Goal: Task Accomplishment & Management: Complete application form

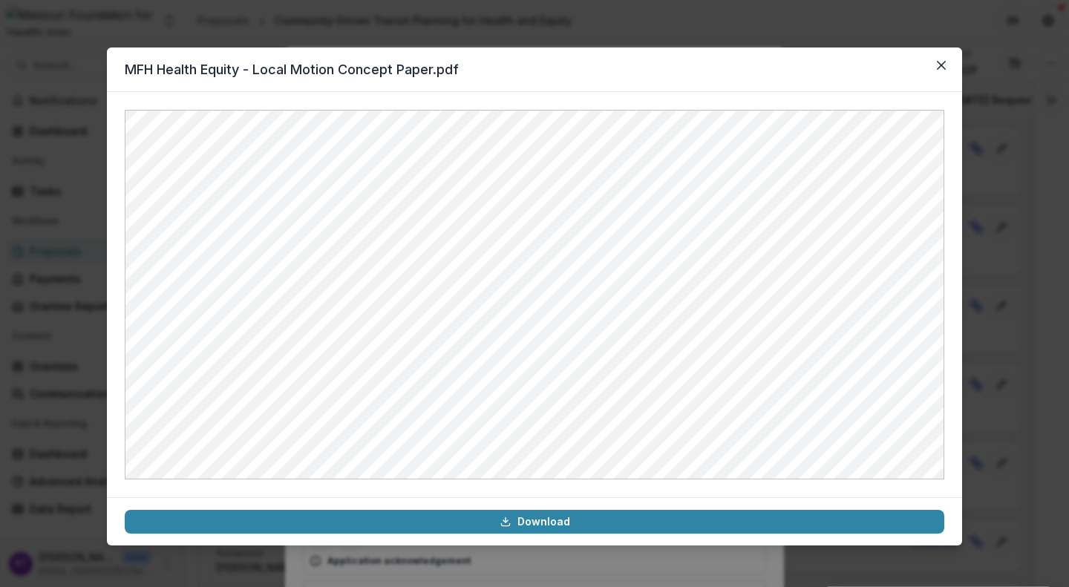
scroll to position [224, 0]
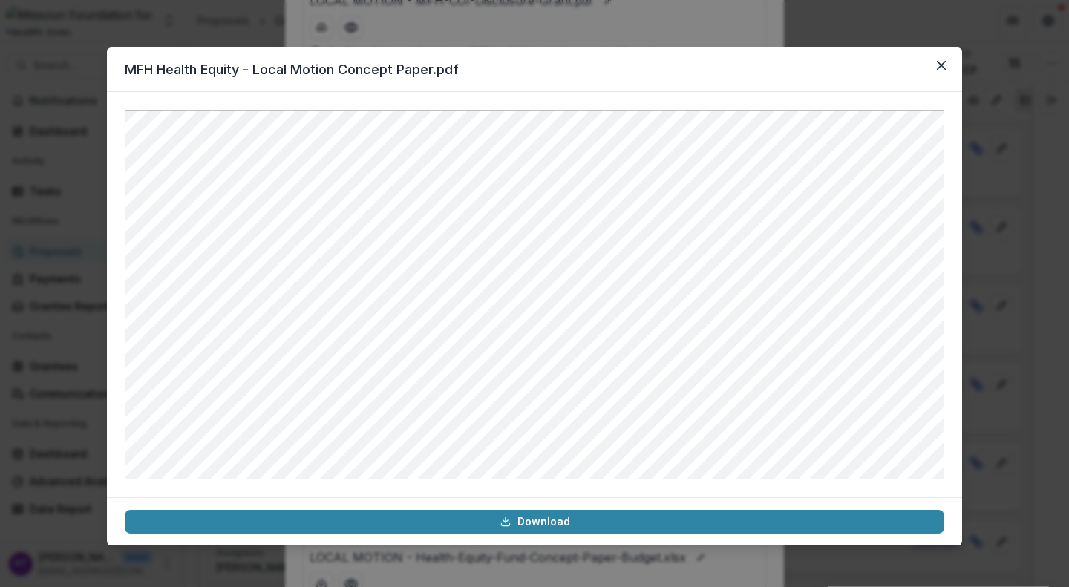
click at [936, 69] on button "Close" at bounding box center [941, 65] width 24 height 24
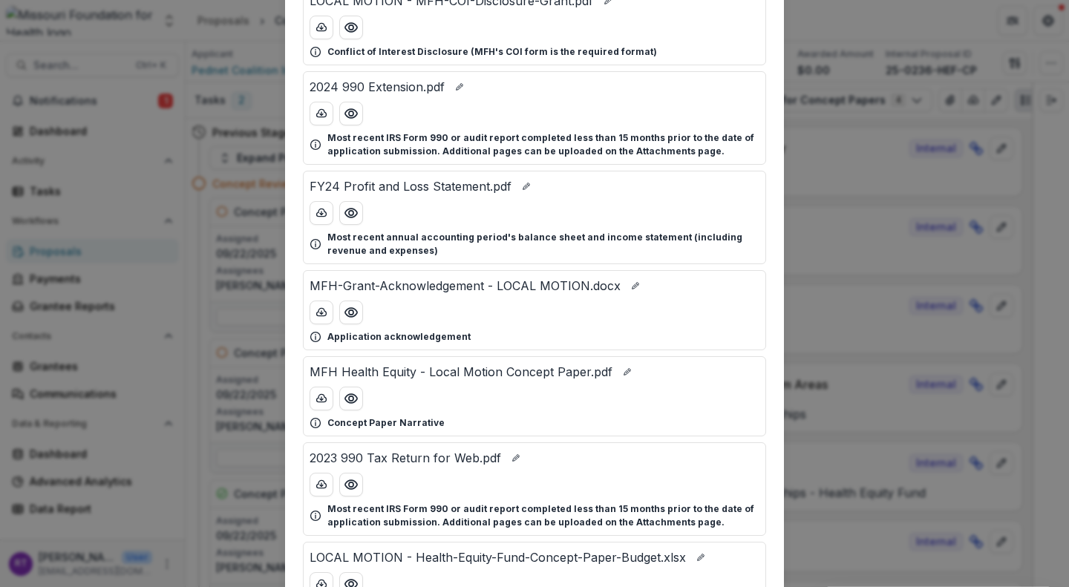
click at [352, 402] on icon "Preview MFH Health Equity - Local Motion Concept Paper.pdf" at bounding box center [351, 398] width 12 height 9
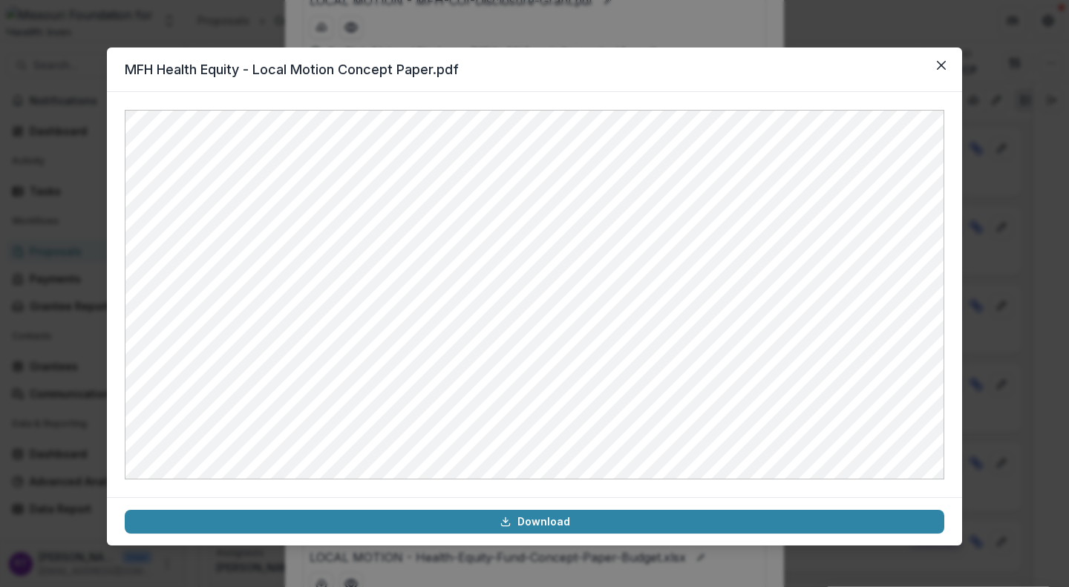
click at [941, 72] on button "Close" at bounding box center [941, 65] width 24 height 24
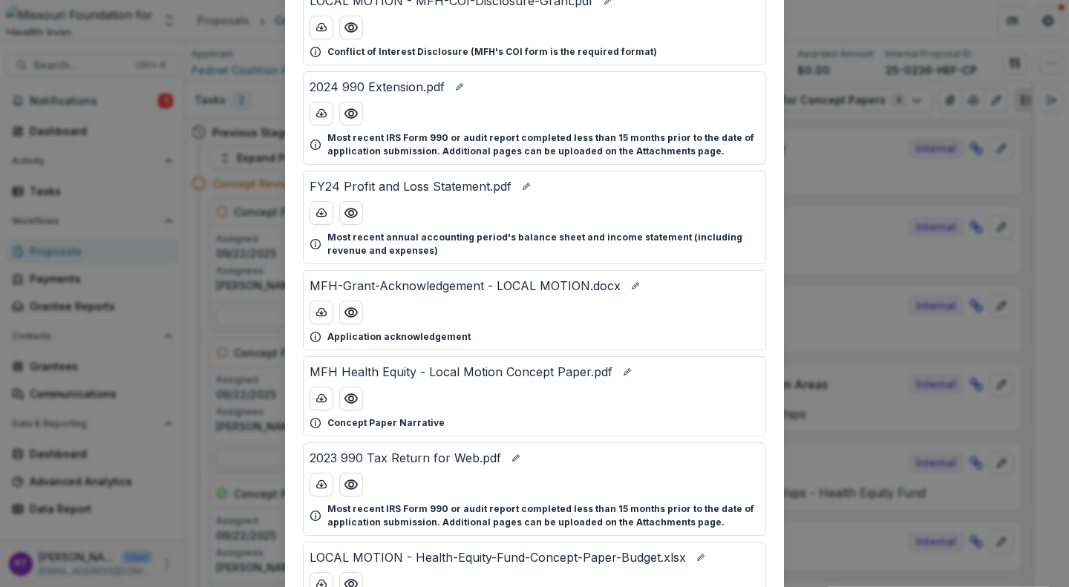
click at [819, 20] on div "Attached Files FY24 Balance Sheet.pdf Most recent annual accounting period's ba…" at bounding box center [534, 293] width 1069 height 587
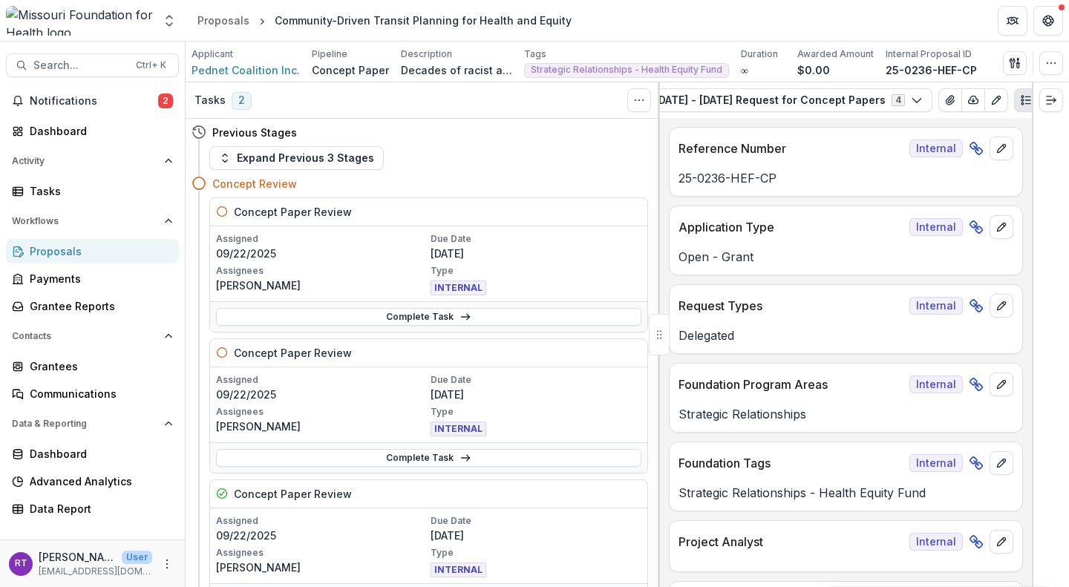
click at [78, 68] on span "Search..." at bounding box center [80, 65] width 94 height 13
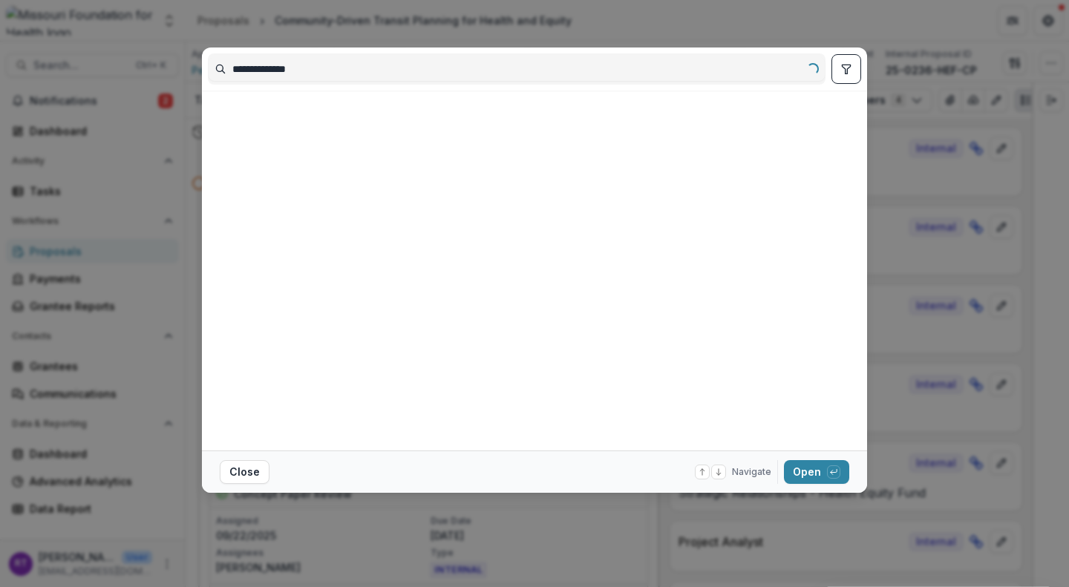
type input "**********"
click at [806, 468] on button "Open with enter key" at bounding box center [816, 472] width 65 height 24
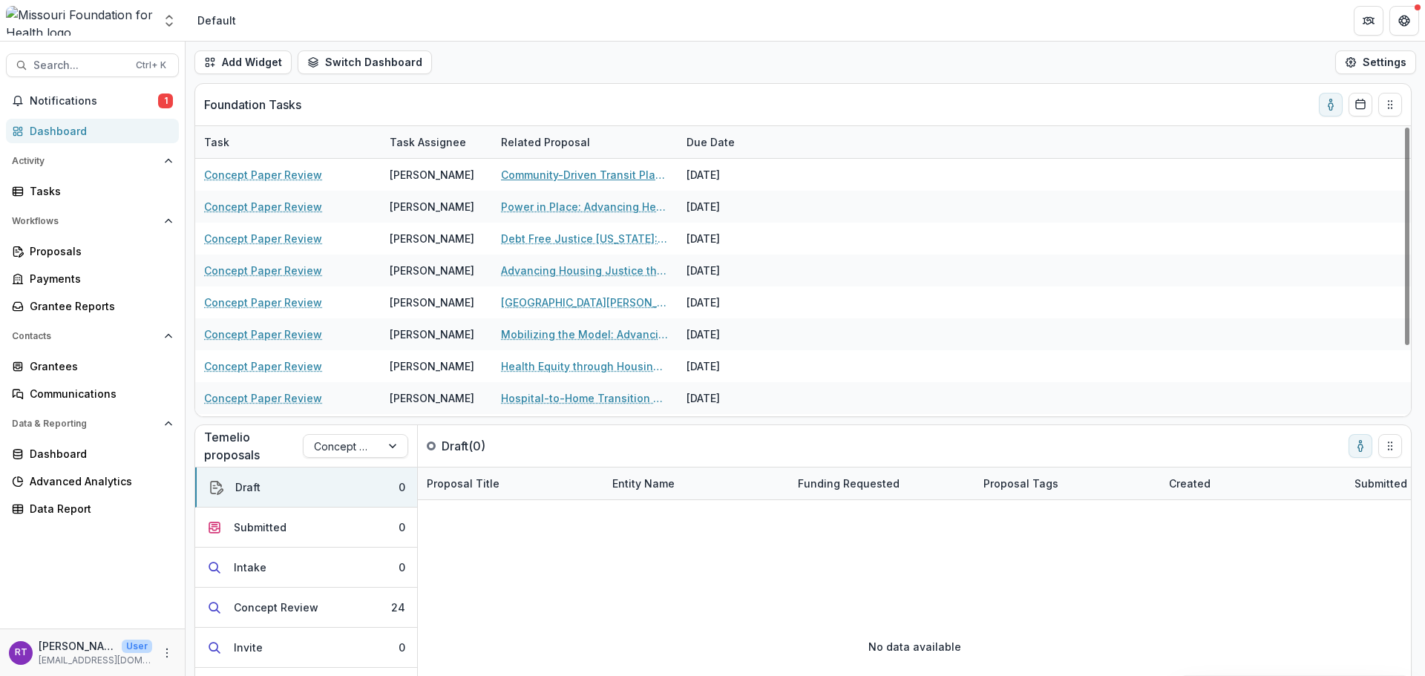
click at [596, 171] on link "Community-Driven Transit Planning for Health and Equity" at bounding box center [585, 175] width 168 height 16
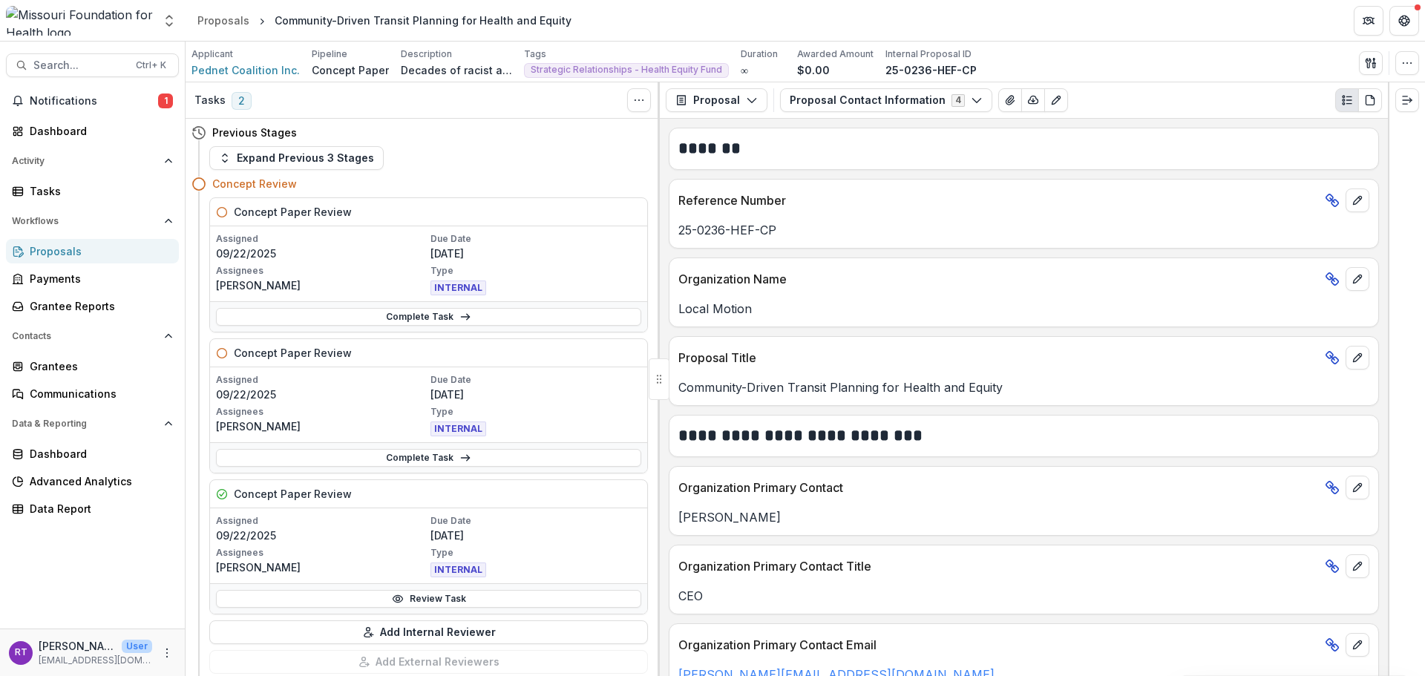
click at [384, 315] on link "Complete Task" at bounding box center [428, 317] width 425 height 18
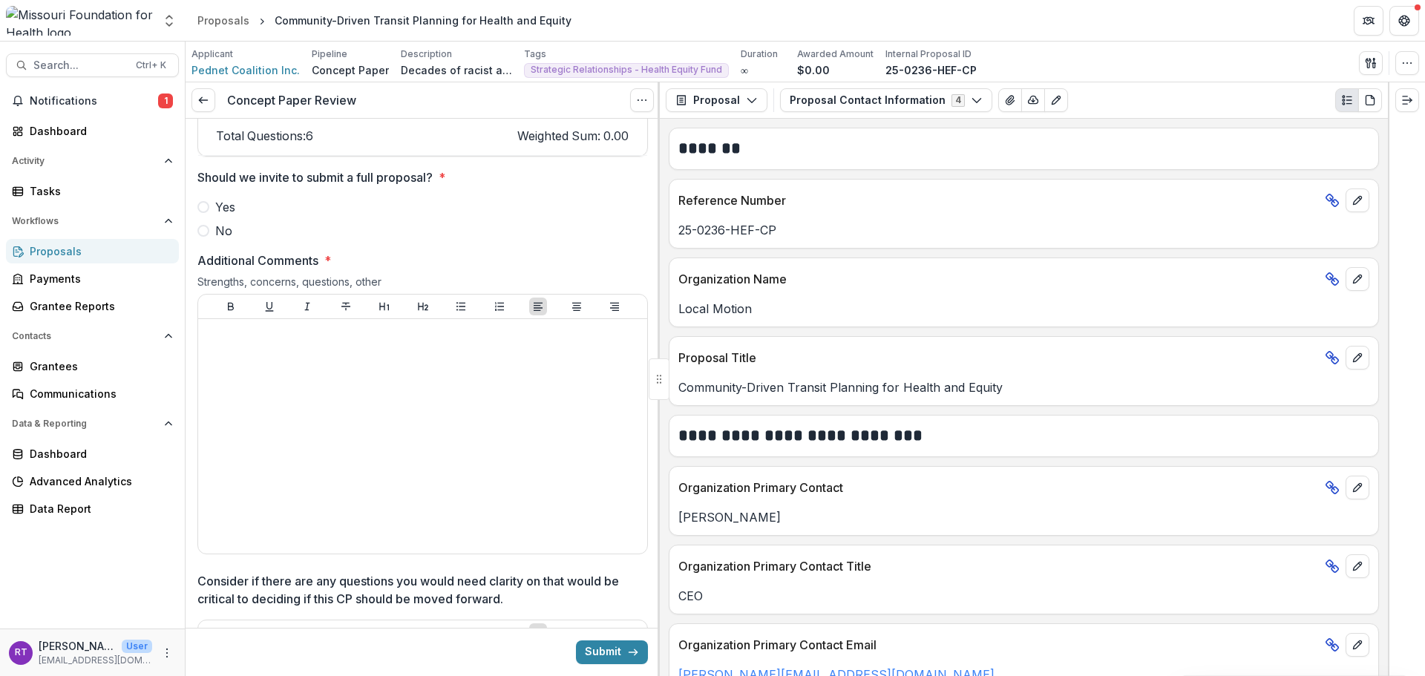
scroll to position [2301, 0]
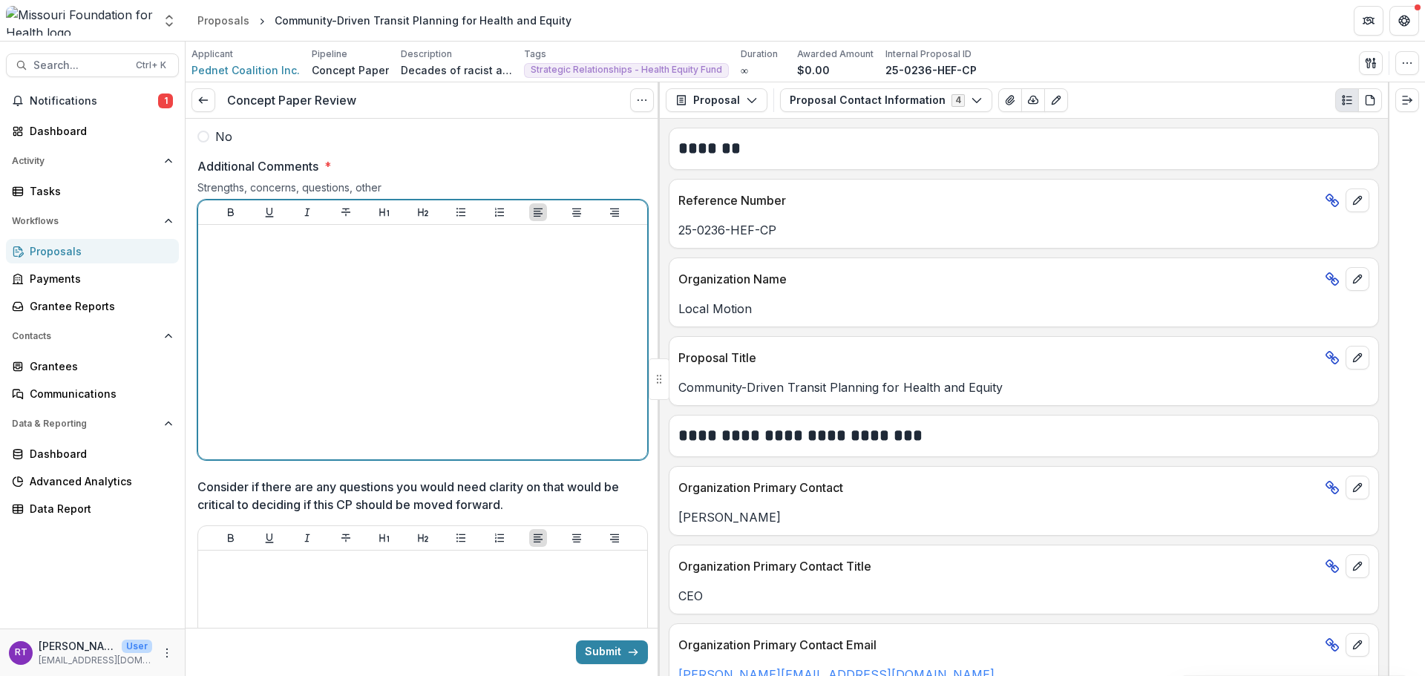
click at [390, 315] on div at bounding box center [422, 342] width 437 height 223
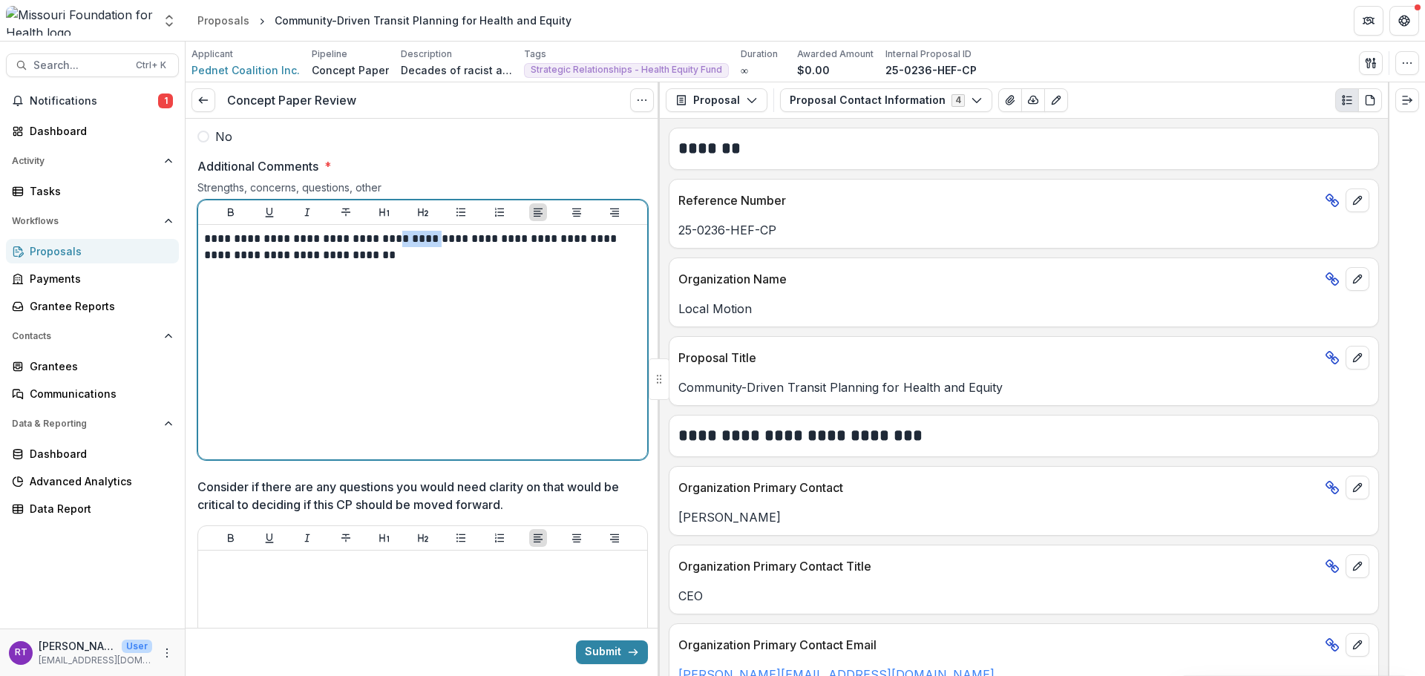
drag, startPoint x: 443, startPoint y: 219, endPoint x: 399, endPoint y: 211, distance: 44.5
click at [399, 231] on p "**********" at bounding box center [420, 247] width 433 height 33
click at [254, 231] on p "**********" at bounding box center [420, 247] width 433 height 33
click at [303, 231] on p "**********" at bounding box center [420, 247] width 433 height 33
click at [321, 231] on p "**********" at bounding box center [420, 247] width 433 height 33
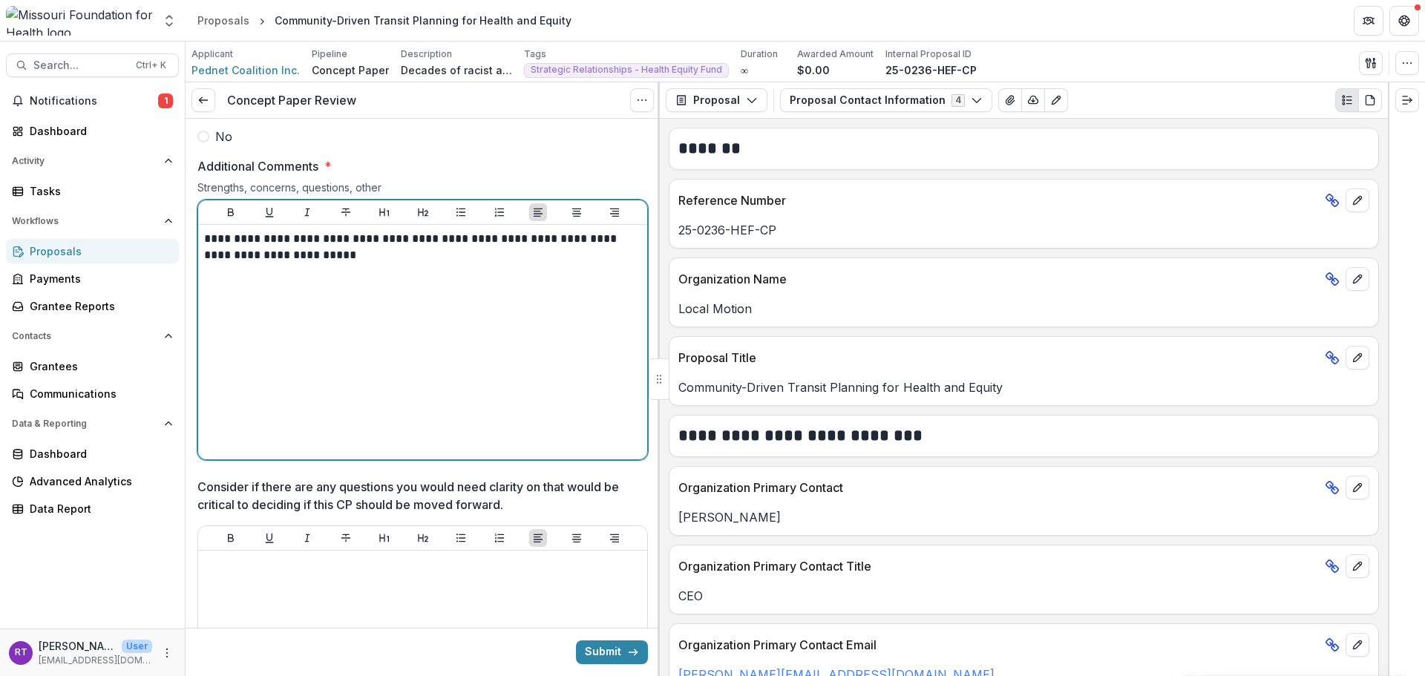
click at [393, 248] on div "**********" at bounding box center [422, 342] width 437 height 223
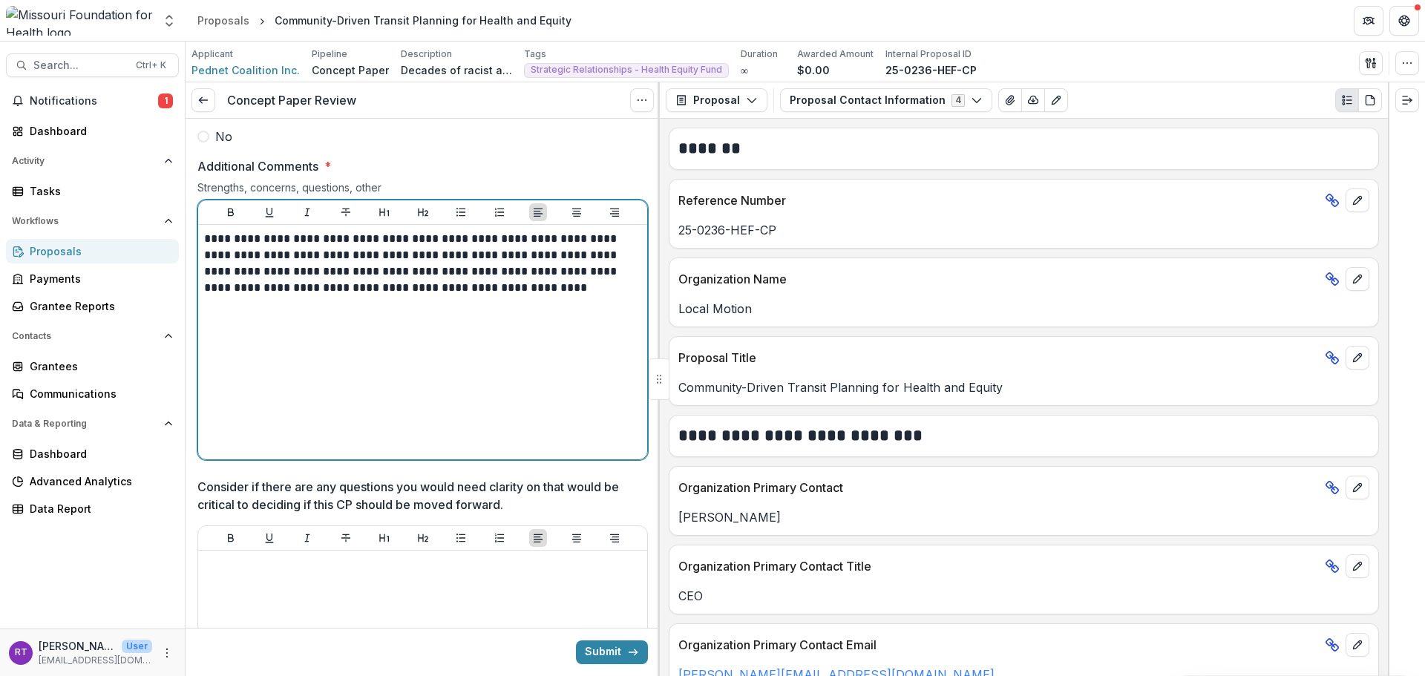
click at [554, 344] on div "**********" at bounding box center [422, 342] width 437 height 223
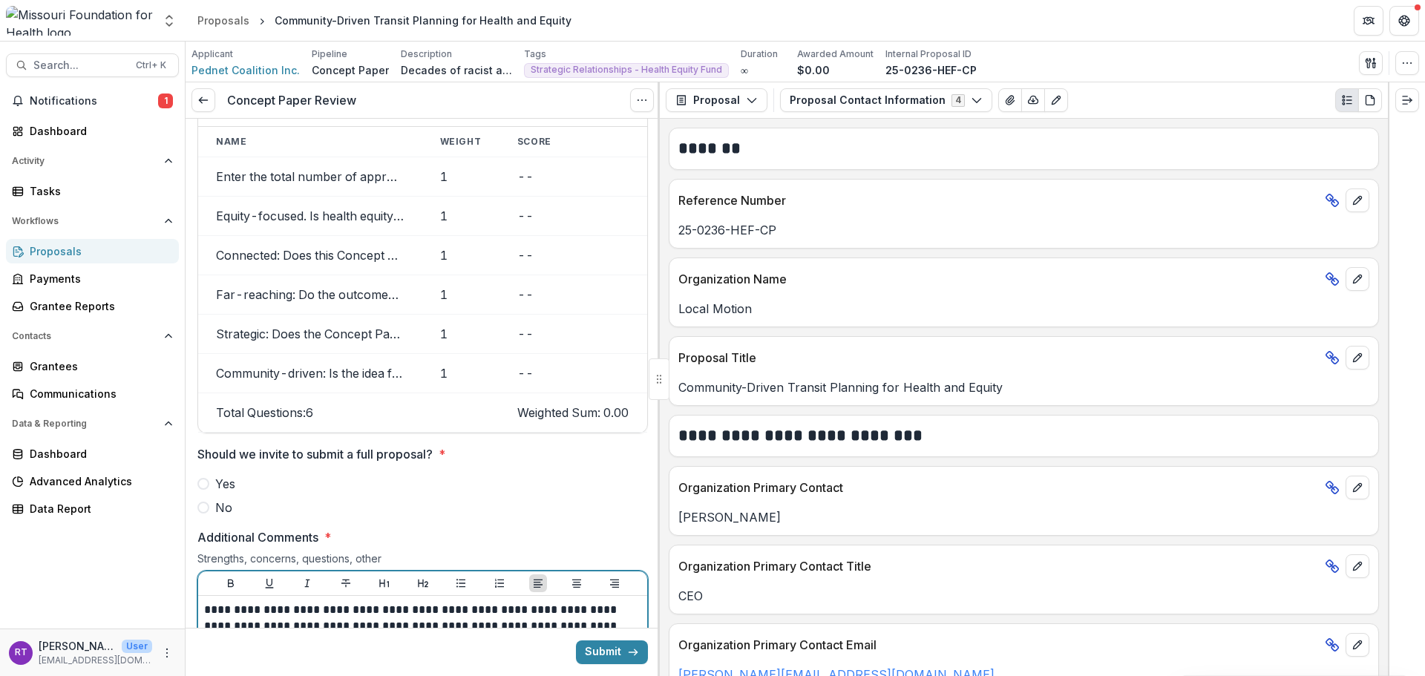
click at [219, 475] on span "Yes" at bounding box center [225, 484] width 20 height 18
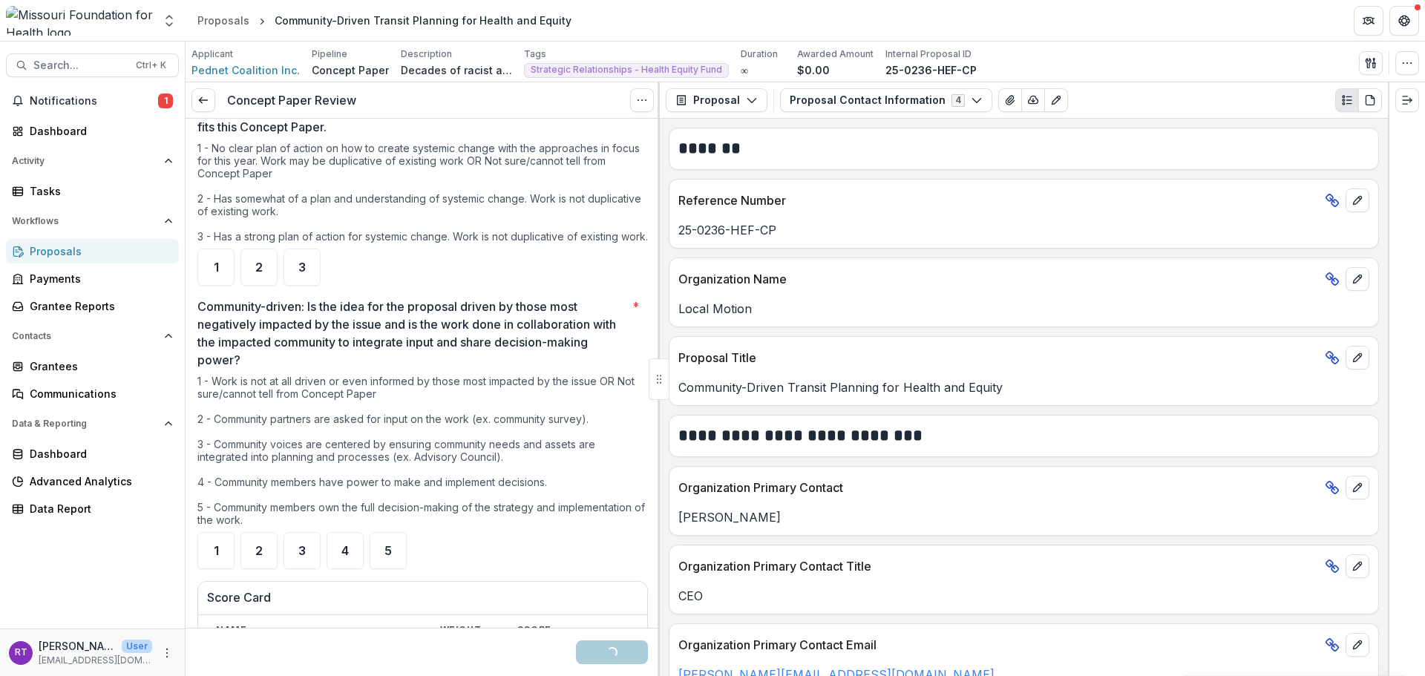
scroll to position [0, 0]
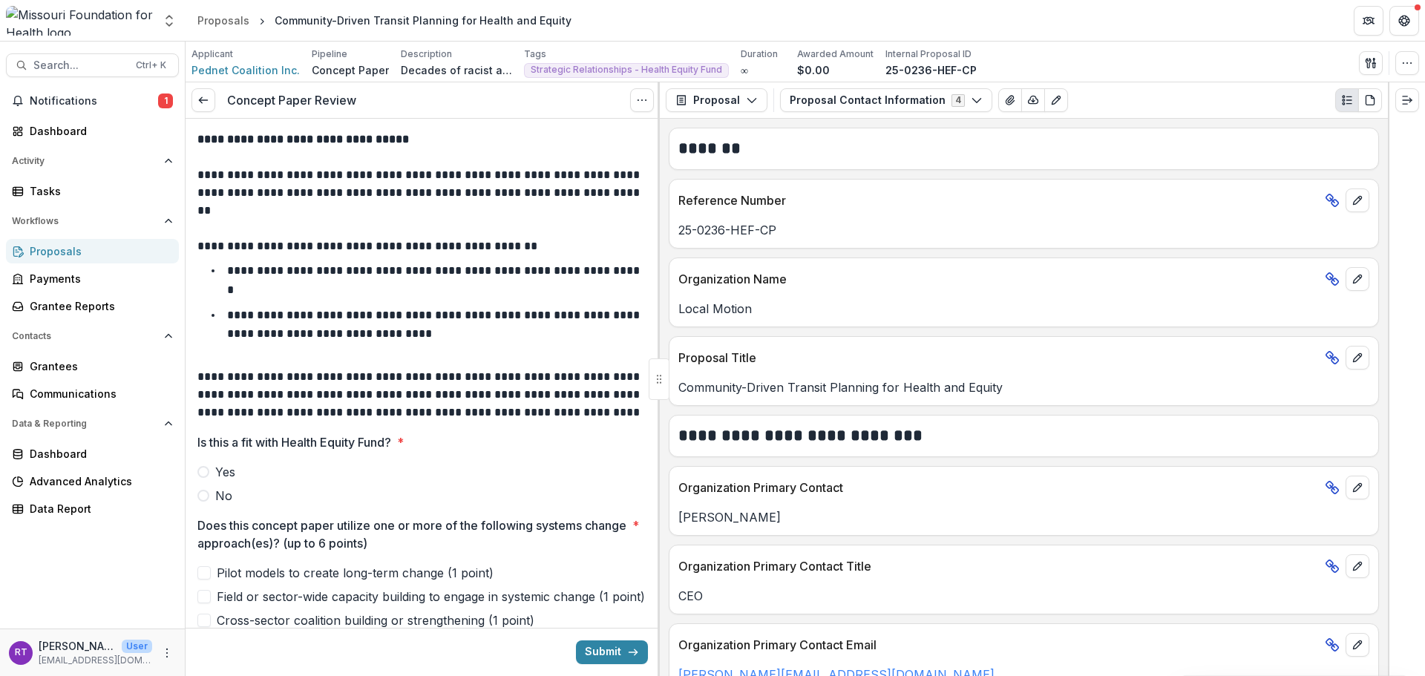
click at [229, 473] on span "Yes" at bounding box center [225, 472] width 20 height 18
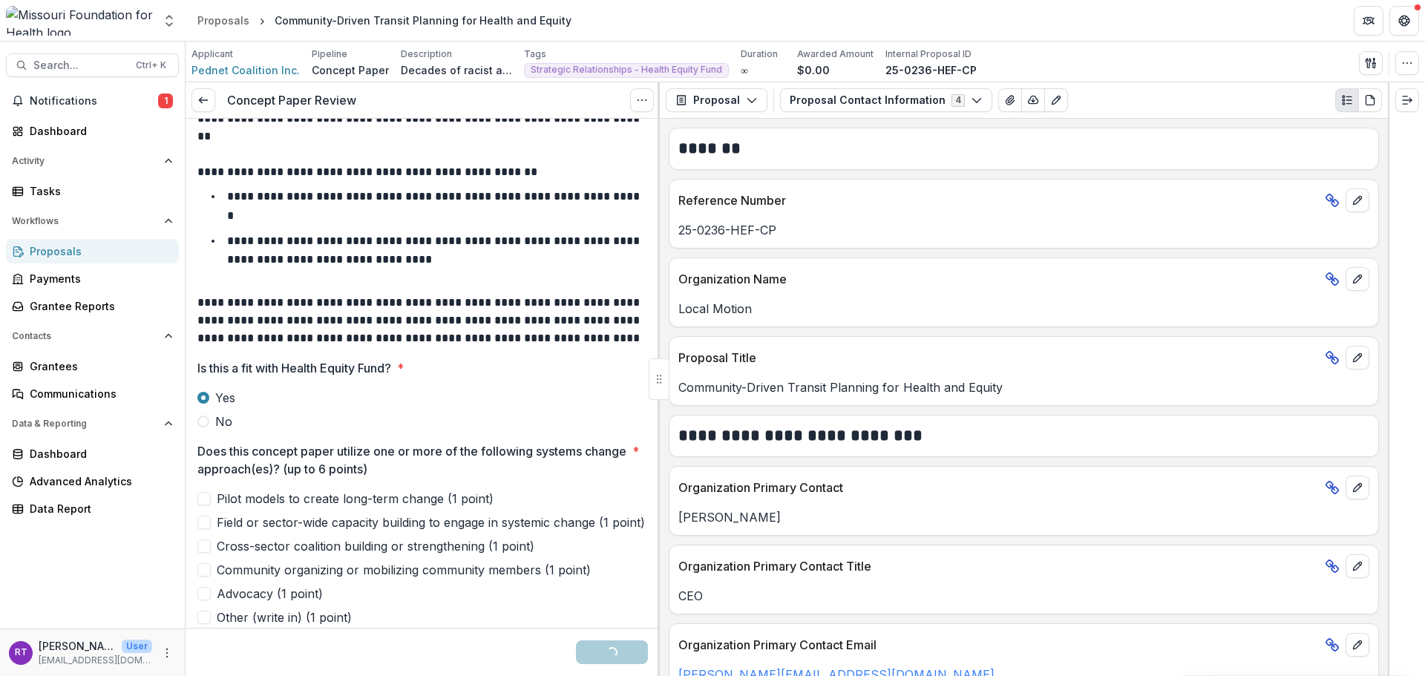
click at [263, 497] on span "Pilot models to create long-term change (1 point)" at bounding box center [355, 499] width 277 height 18
click at [265, 517] on span "Field or sector-wide capacity building to engage in systemic change (1 point)" at bounding box center [431, 523] width 428 height 18
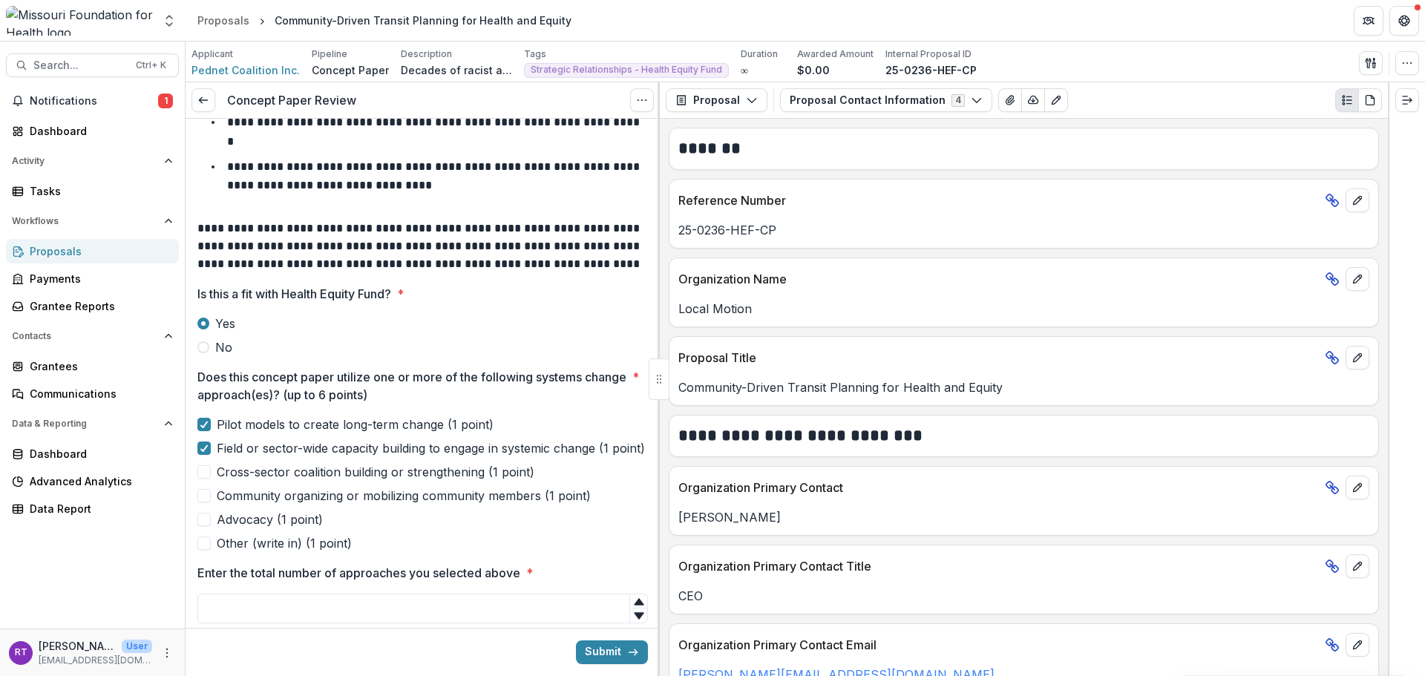
click at [266, 500] on div "Pilot models to create long-term change (1 point) Field or sector-wide capacity…" at bounding box center [422, 484] width 451 height 137
click at [255, 528] on span "Advocacy (1 point)" at bounding box center [270, 520] width 106 height 18
click at [266, 505] on span "Community organizing or mobilizing community members (1 point)" at bounding box center [404, 496] width 374 height 18
click at [261, 481] on span "Cross-sector coalition building or strengthening (1 point)" at bounding box center [376, 472] width 318 height 18
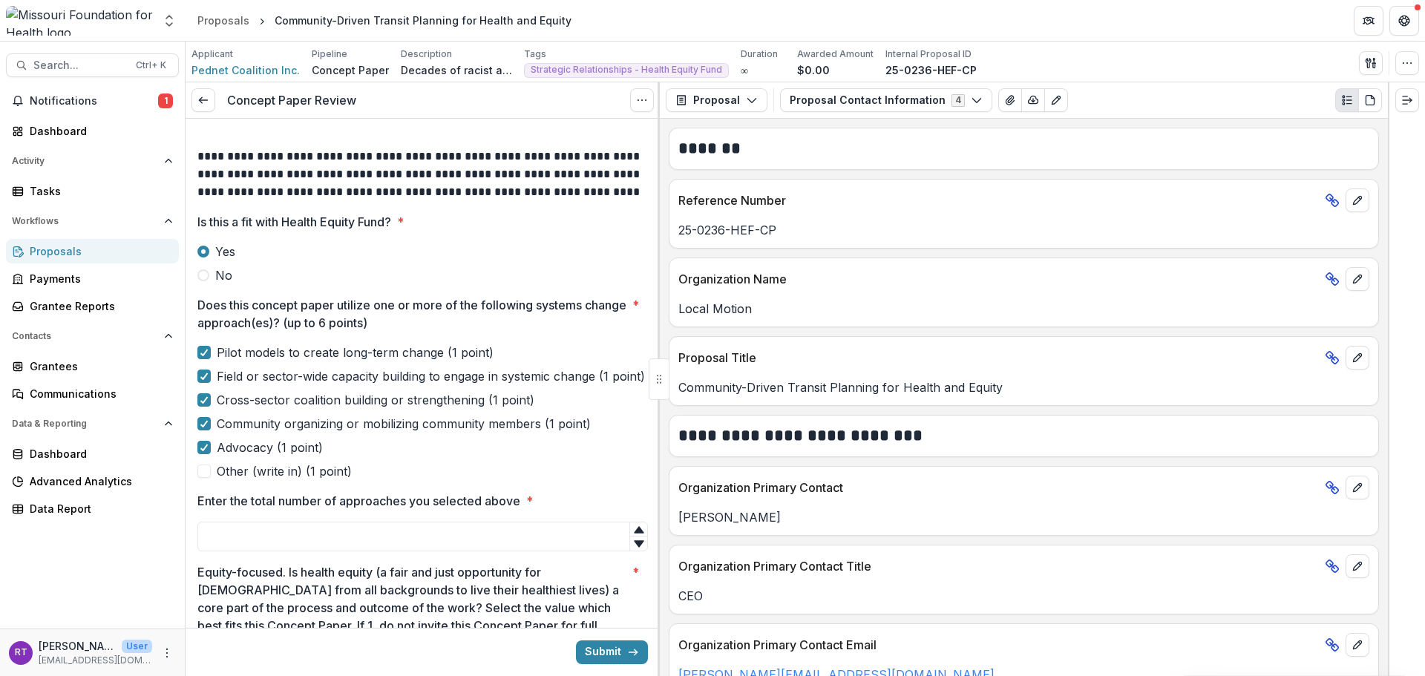
scroll to position [223, 0]
click at [353, 355] on span "Pilot models to create long-term change (1 point)" at bounding box center [355, 350] width 277 height 18
click at [304, 546] on input "Enter the total number of approaches you selected above *" at bounding box center [422, 535] width 451 height 30
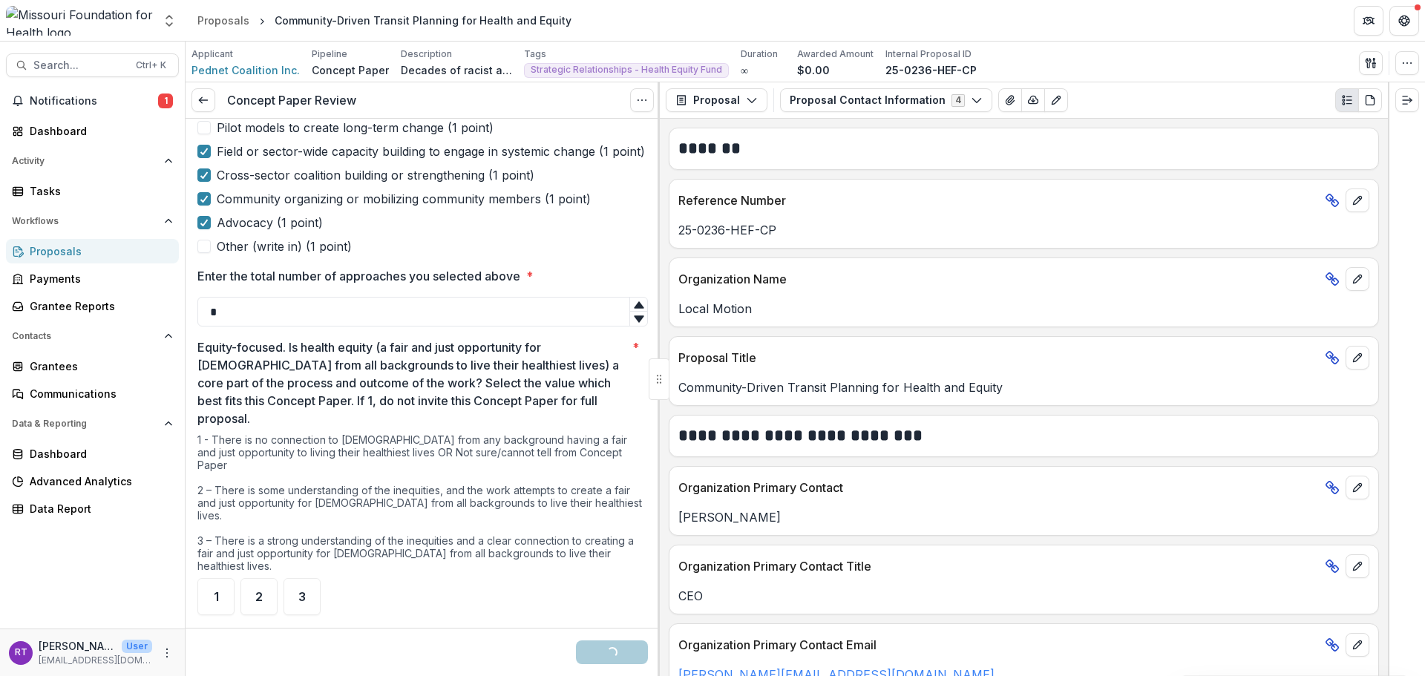
scroll to position [520, 0]
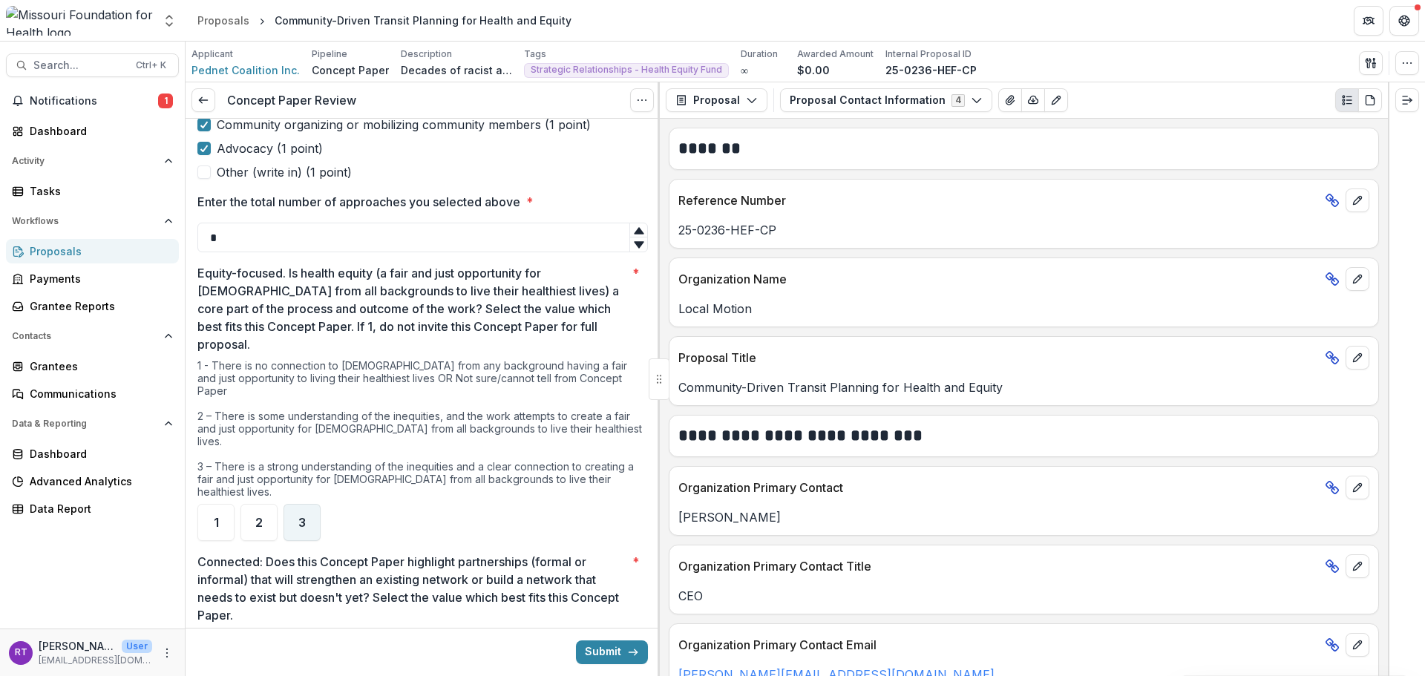
click at [302, 517] on span "3" at bounding box center [301, 523] width 7 height 12
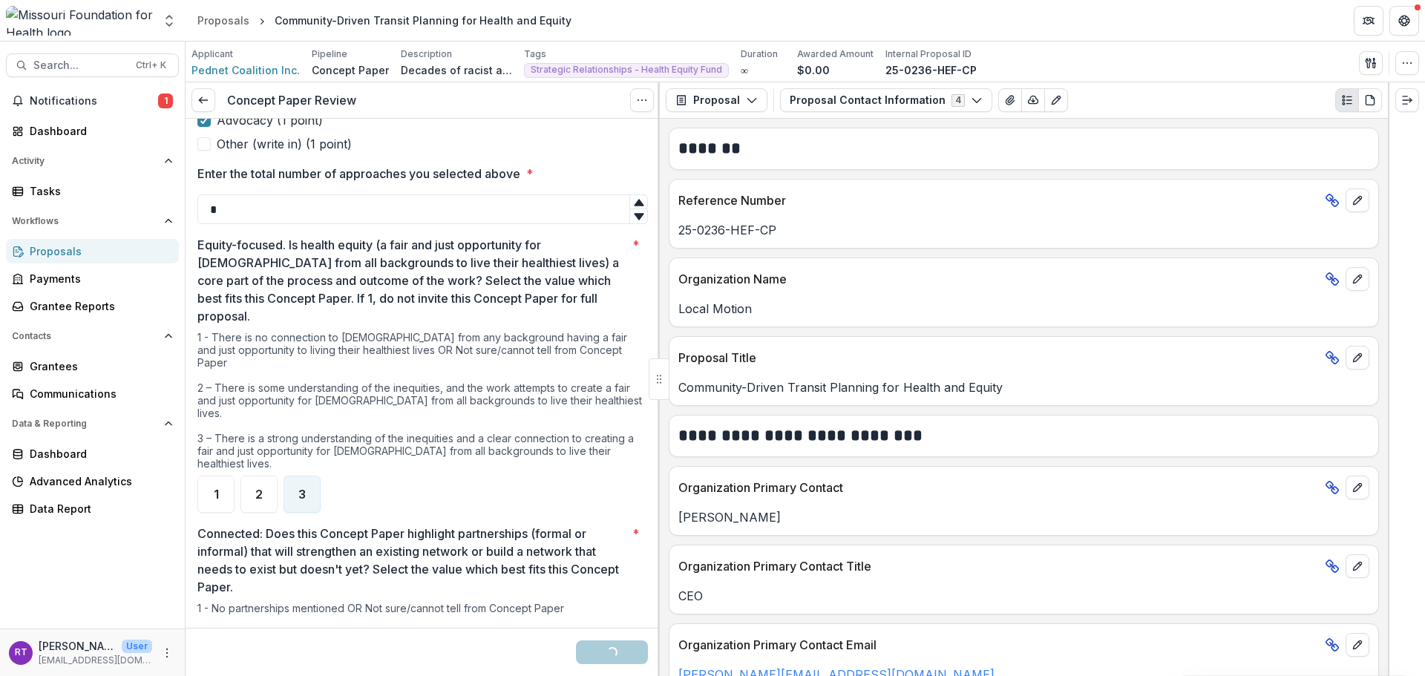
scroll to position [668, 0]
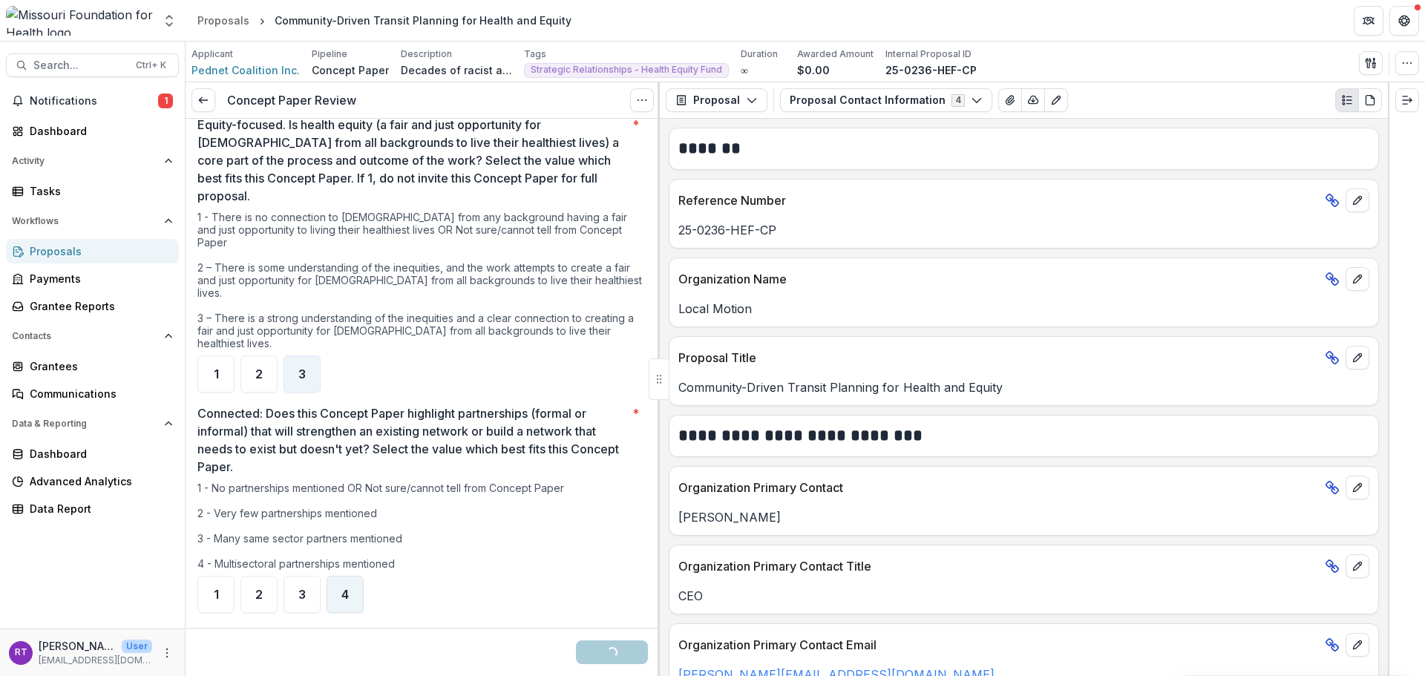
type input "*"
click at [337, 576] on div "4" at bounding box center [345, 594] width 37 height 37
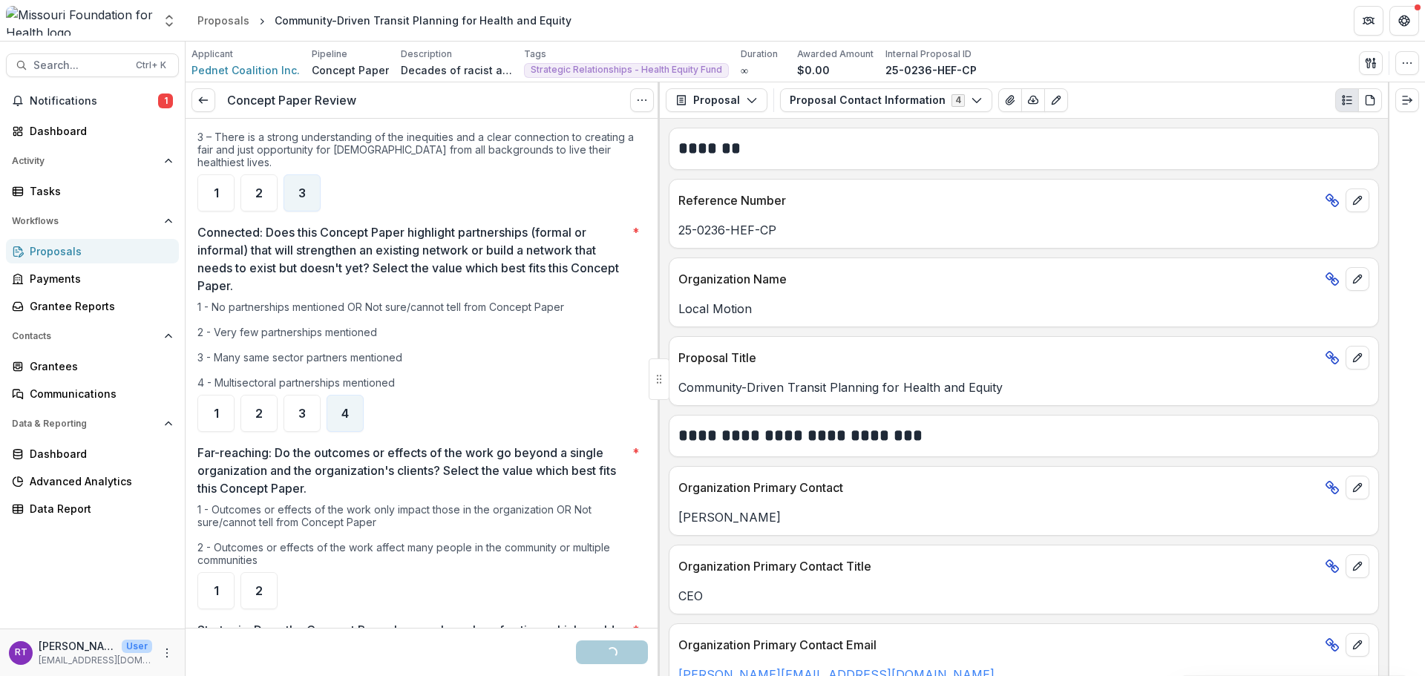
scroll to position [891, 0]
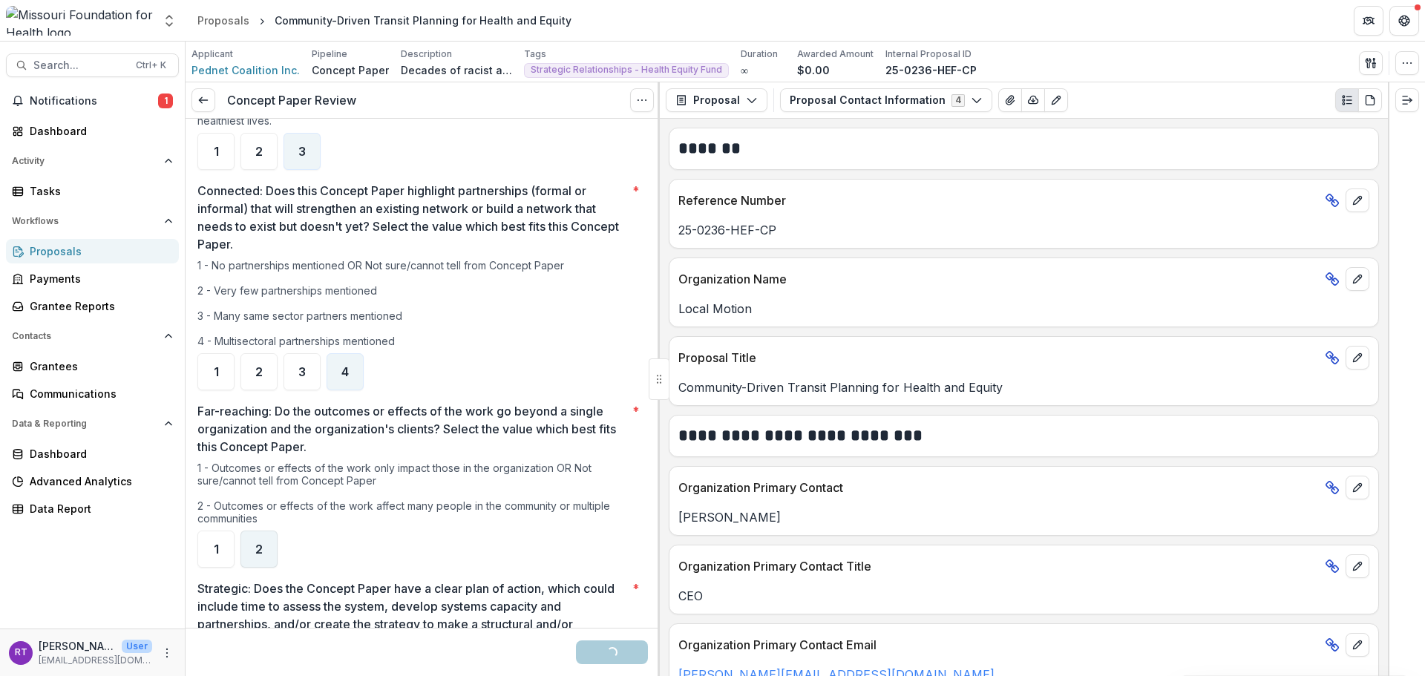
click at [258, 543] on span "2" at bounding box center [258, 549] width 7 height 12
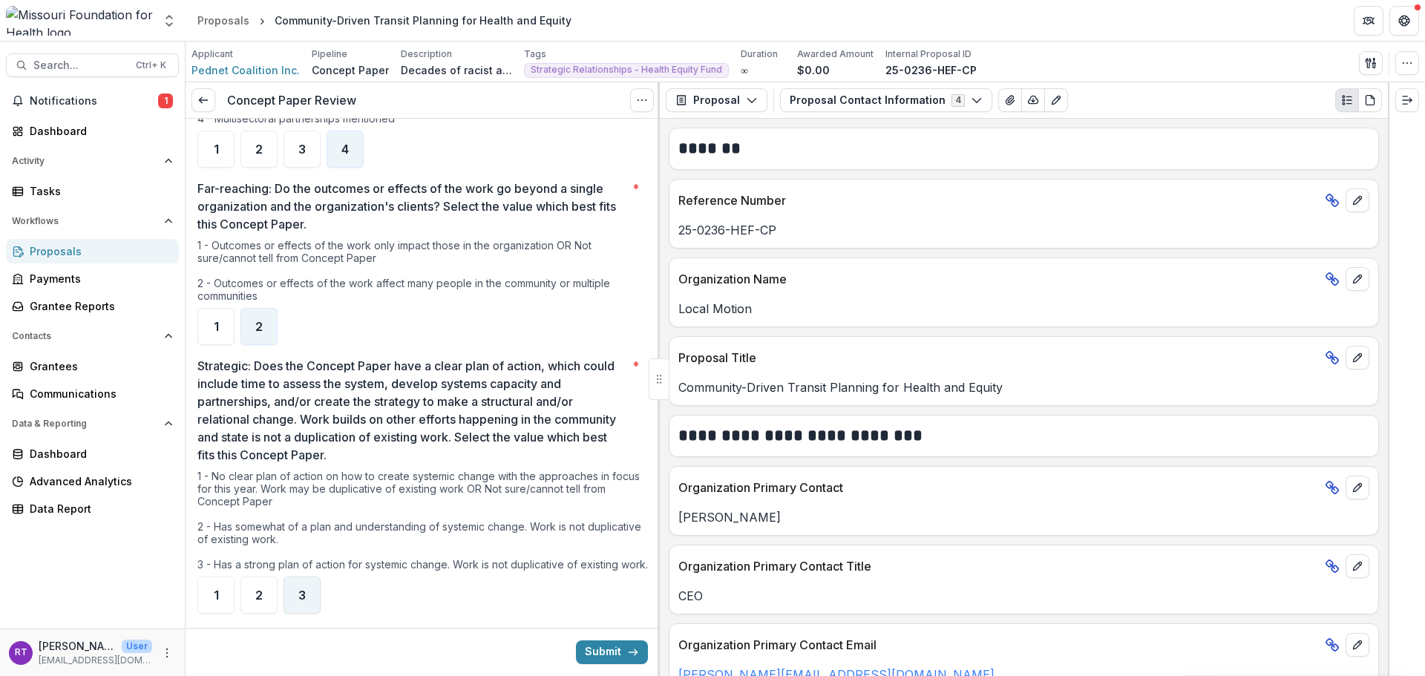
click at [300, 589] on span "3" at bounding box center [301, 595] width 7 height 12
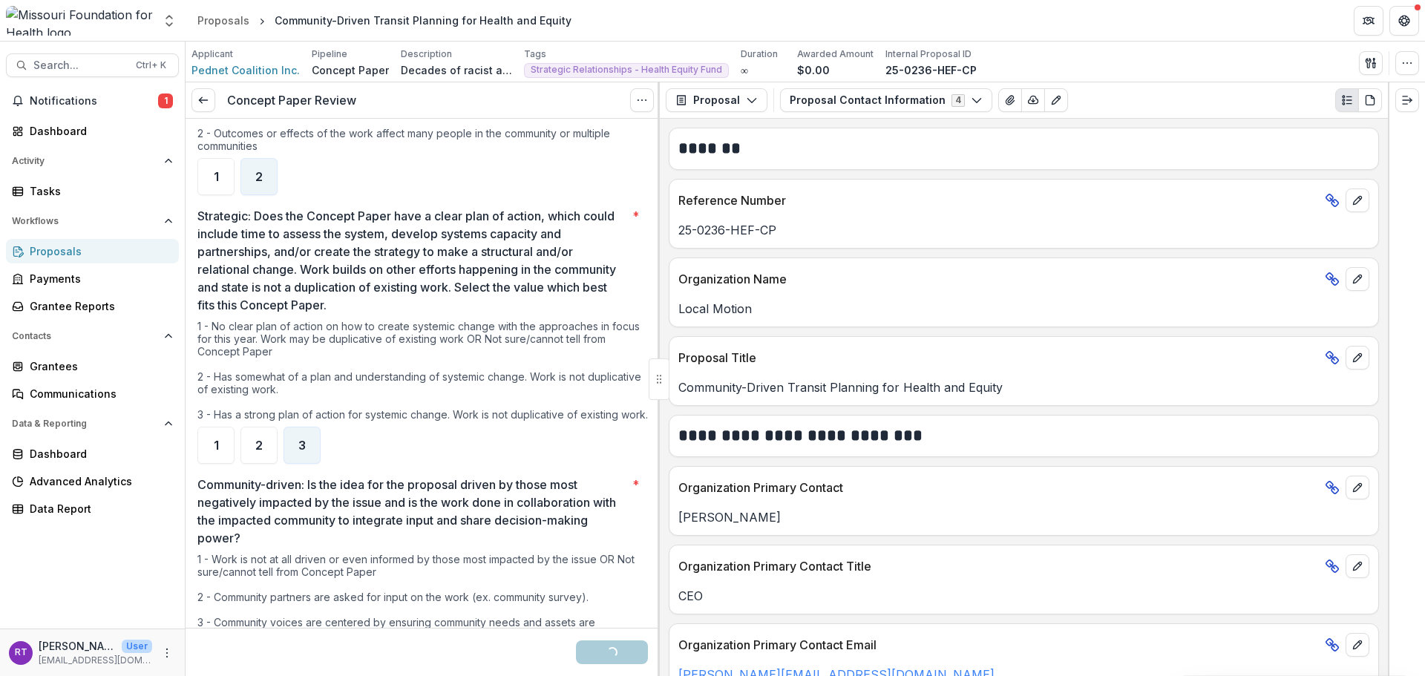
scroll to position [1559, 0]
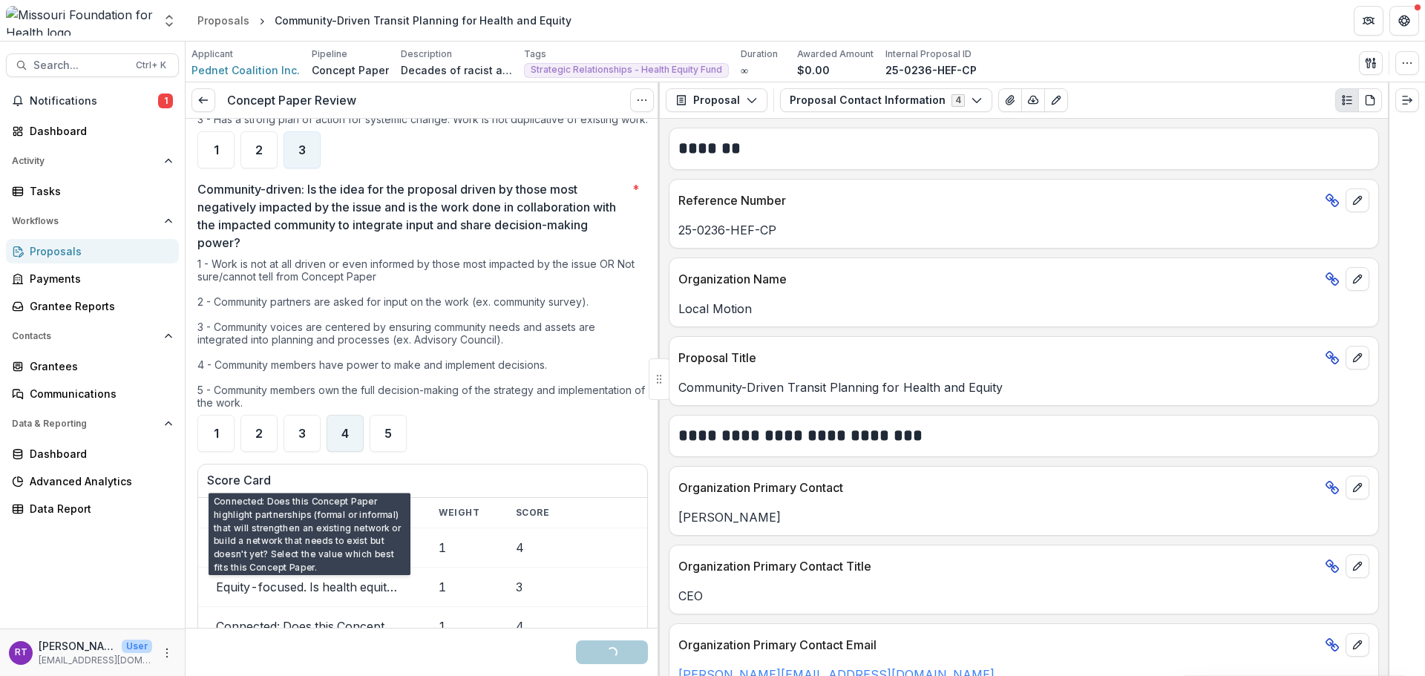
click at [345, 428] on span "4" at bounding box center [344, 434] width 7 height 12
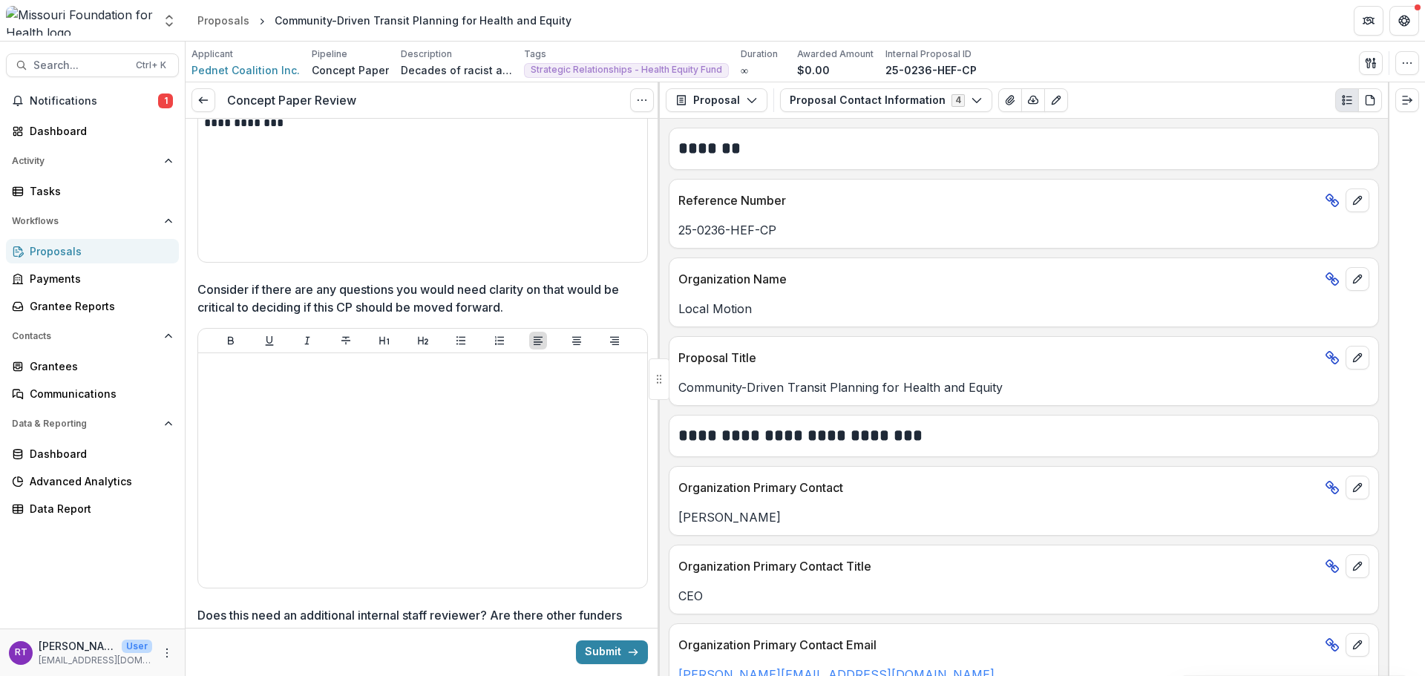
scroll to position [2449, 0]
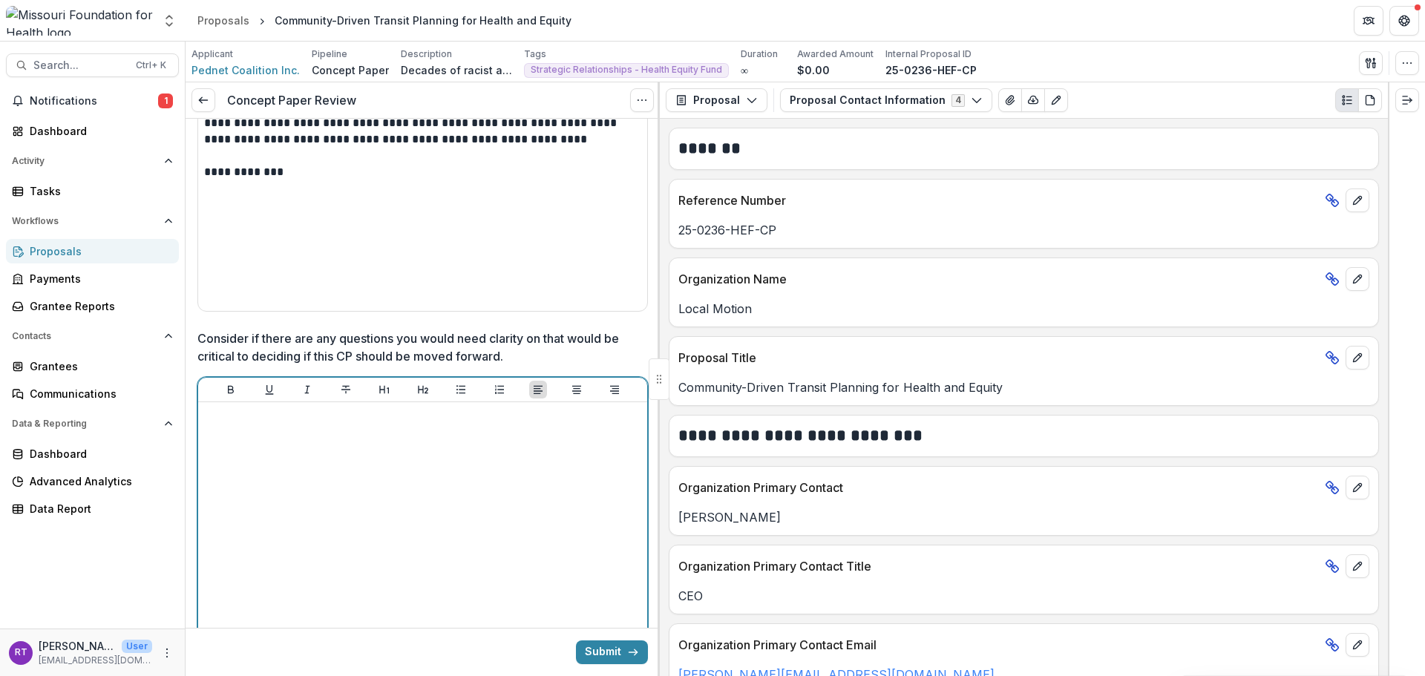
click at [469, 505] on div at bounding box center [422, 519] width 437 height 223
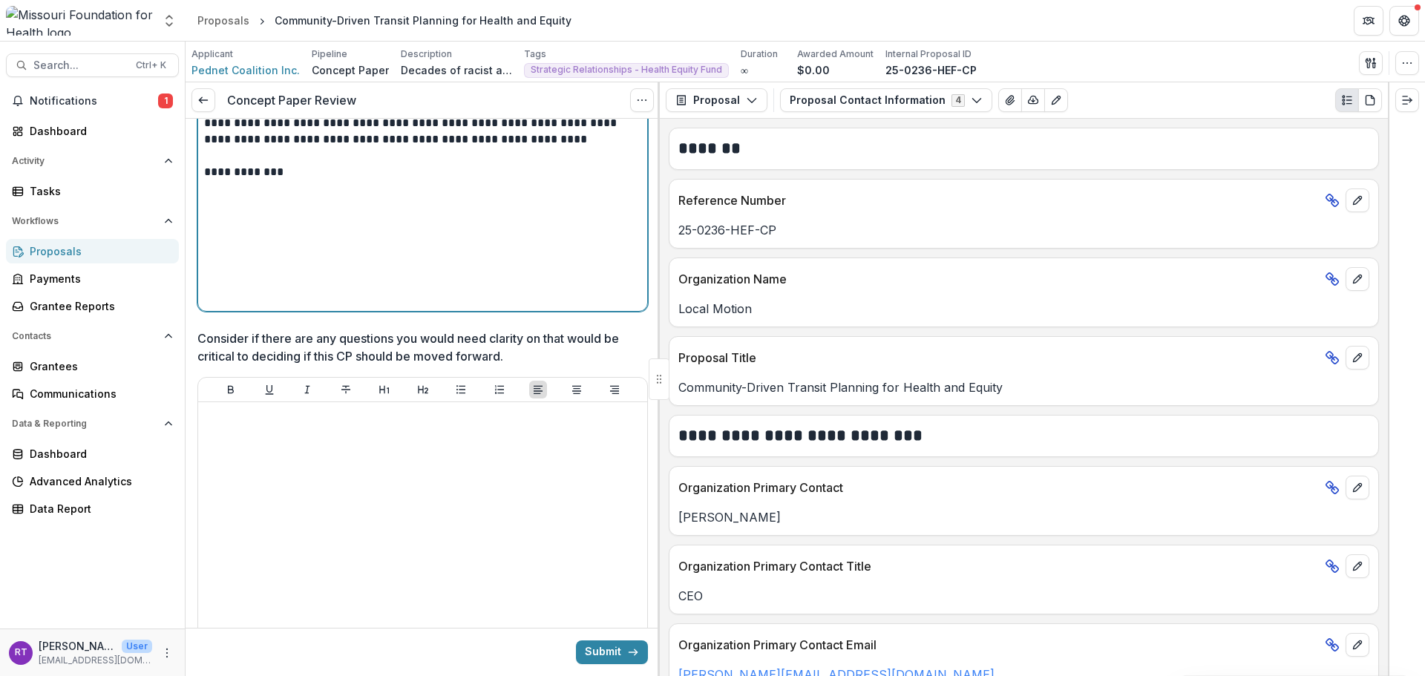
click at [395, 174] on div "**********" at bounding box center [422, 193] width 437 height 223
click at [600, 659] on button "Submit" at bounding box center [612, 653] width 72 height 24
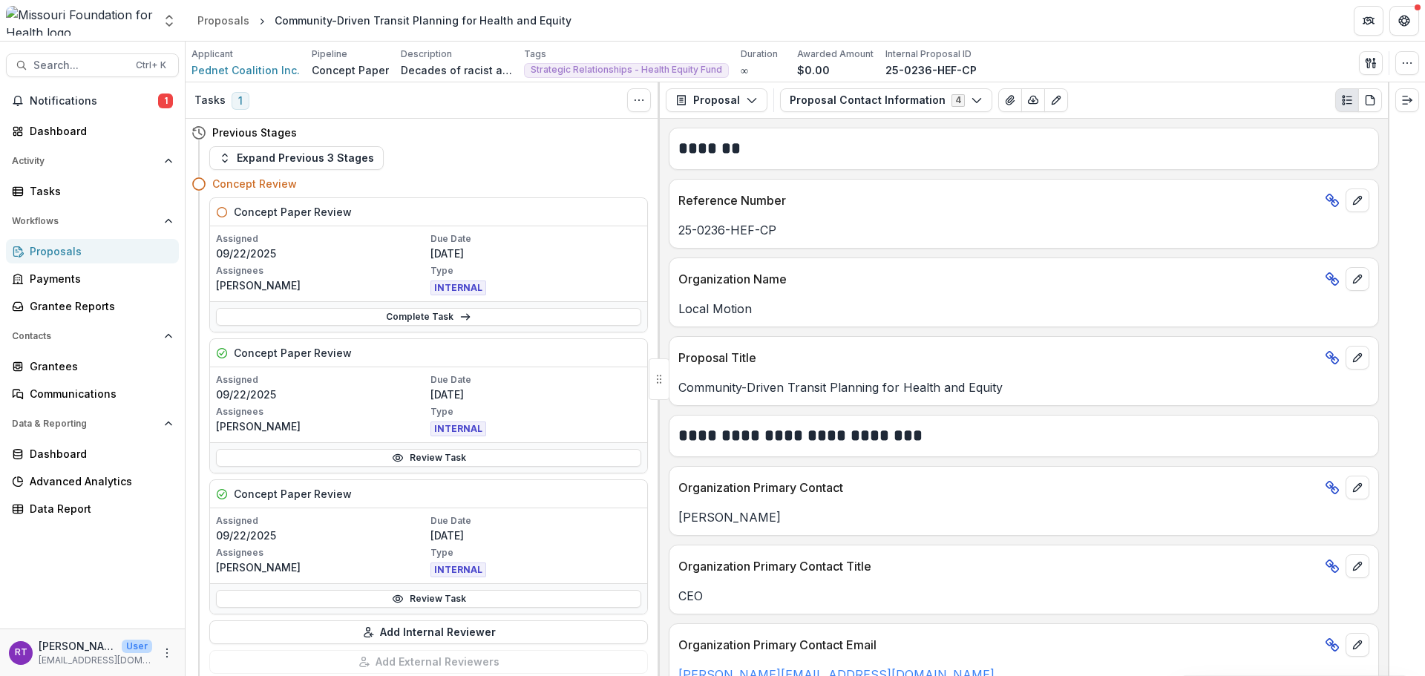
click at [51, 103] on span "Notifications" at bounding box center [94, 101] width 128 height 13
click at [70, 134] on div "Dashboard" at bounding box center [98, 131] width 137 height 16
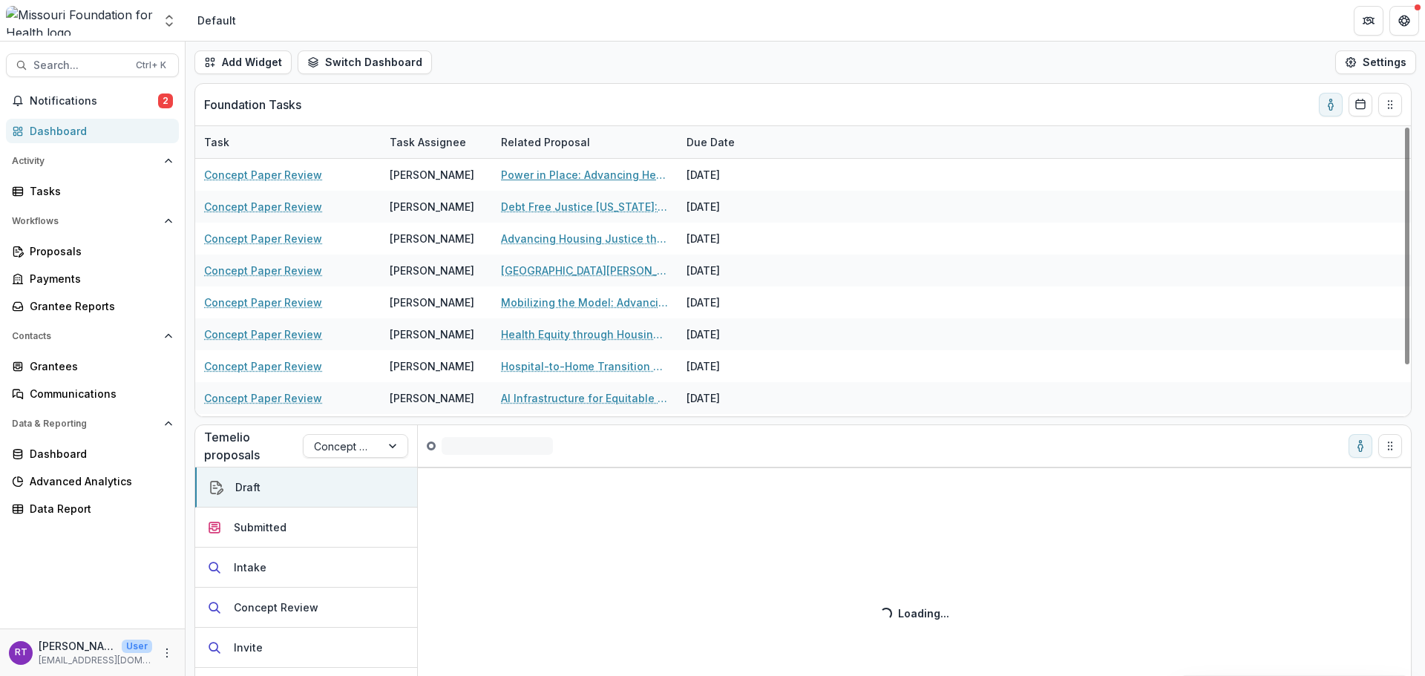
click at [572, 175] on link "Power in Place: Advancing Health Equity Through Tenant Organizing" at bounding box center [585, 175] width 168 height 16
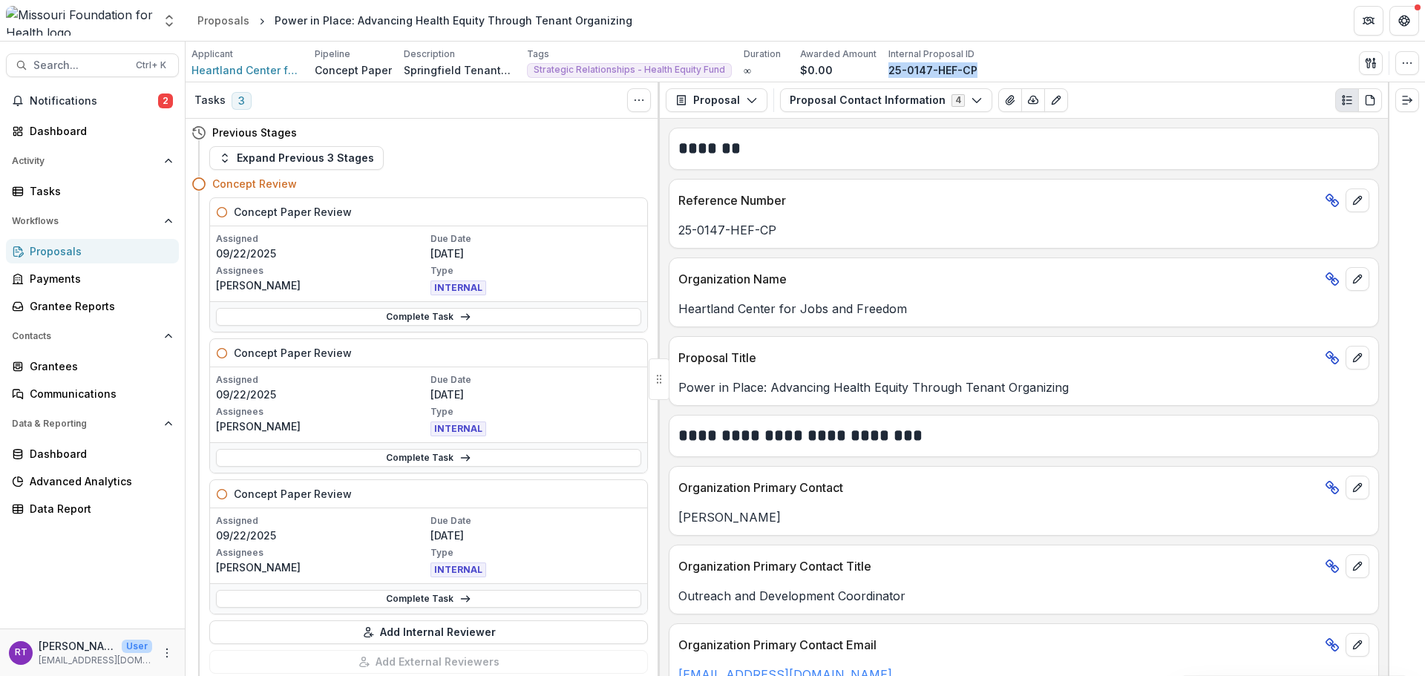
drag, startPoint x: 968, startPoint y: 73, endPoint x: 878, endPoint y: 73, distance: 89.8
click at [878, 73] on div "Applicant Heartland Center for Jobs and Freedom Inc Pipeline Concept Paper Desc…" at bounding box center [805, 63] width 1228 height 30
copy p "25-0147-HEF-CP"
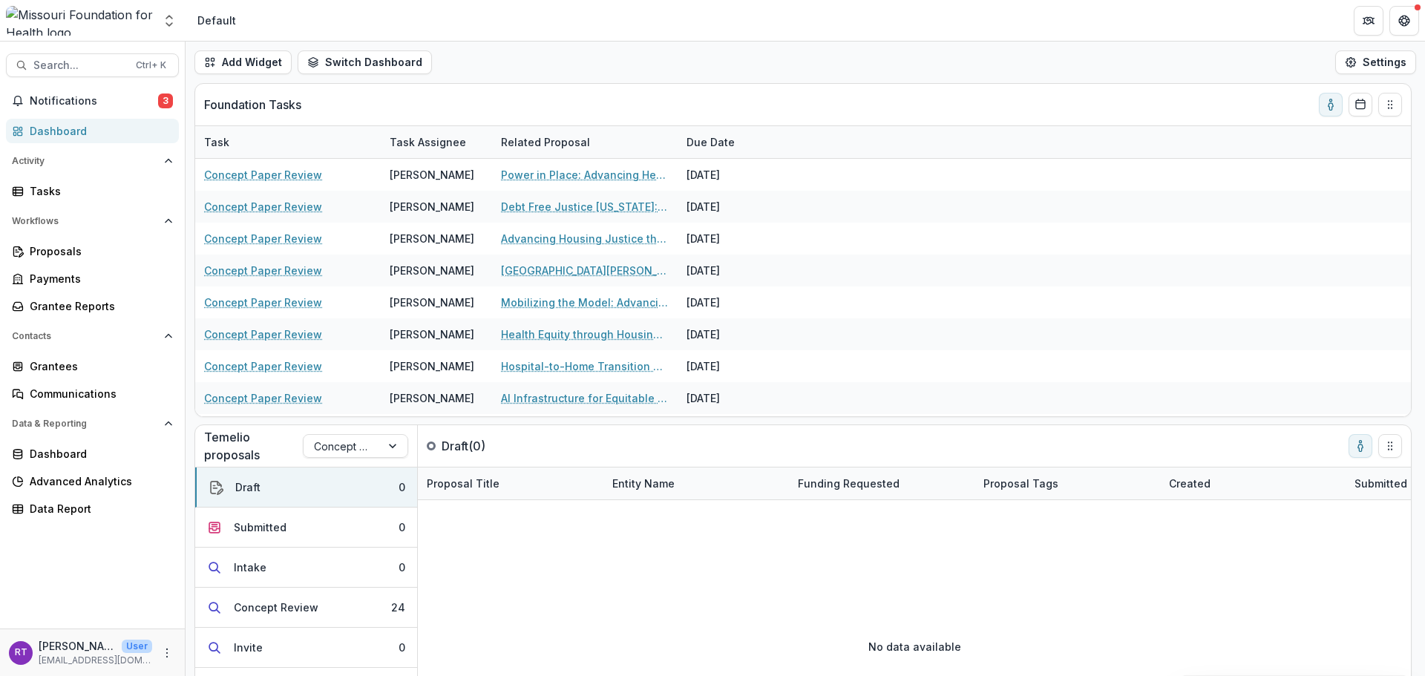
click at [102, 96] on span "Notifications" at bounding box center [94, 101] width 128 height 13
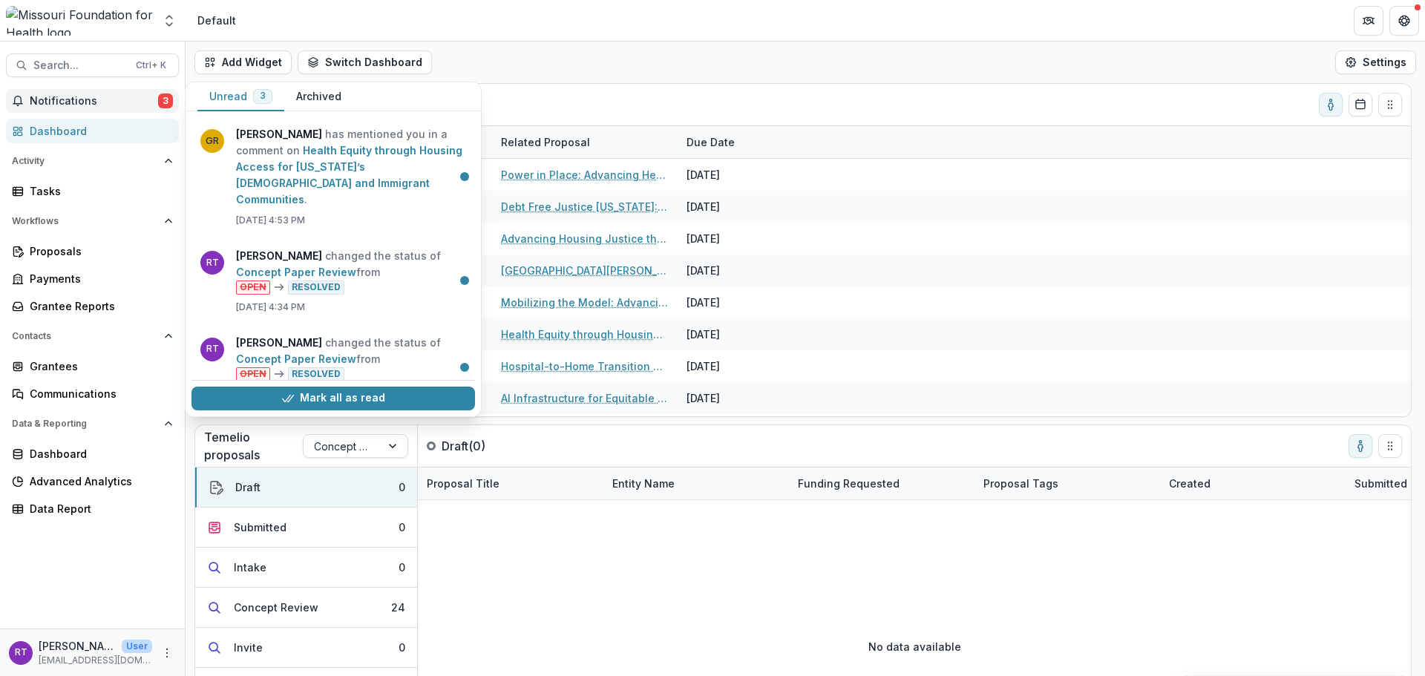
click at [372, 169] on link "Health Equity through Housing Access for Missouri’s Hispanic and Immigrant Comm…" at bounding box center [349, 175] width 226 height 62
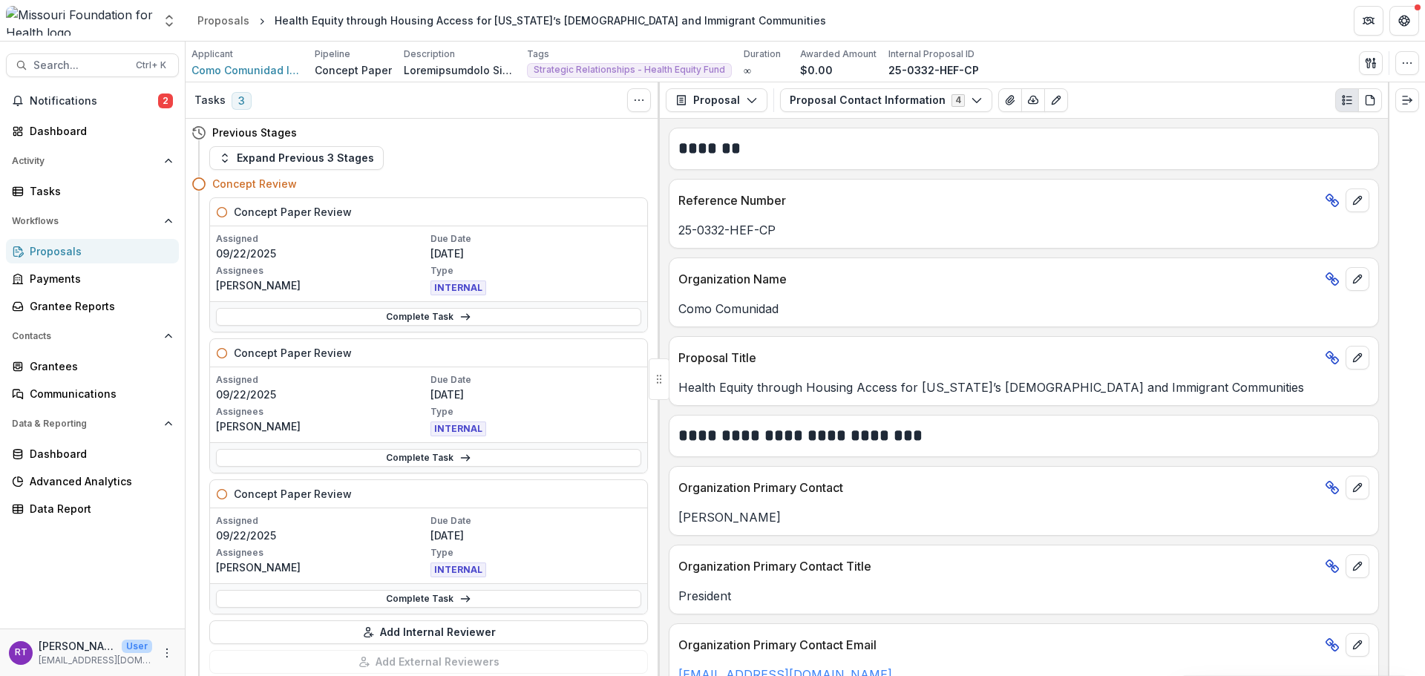
click at [1401, 103] on icon "Expand right" at bounding box center [1407, 100] width 12 height 12
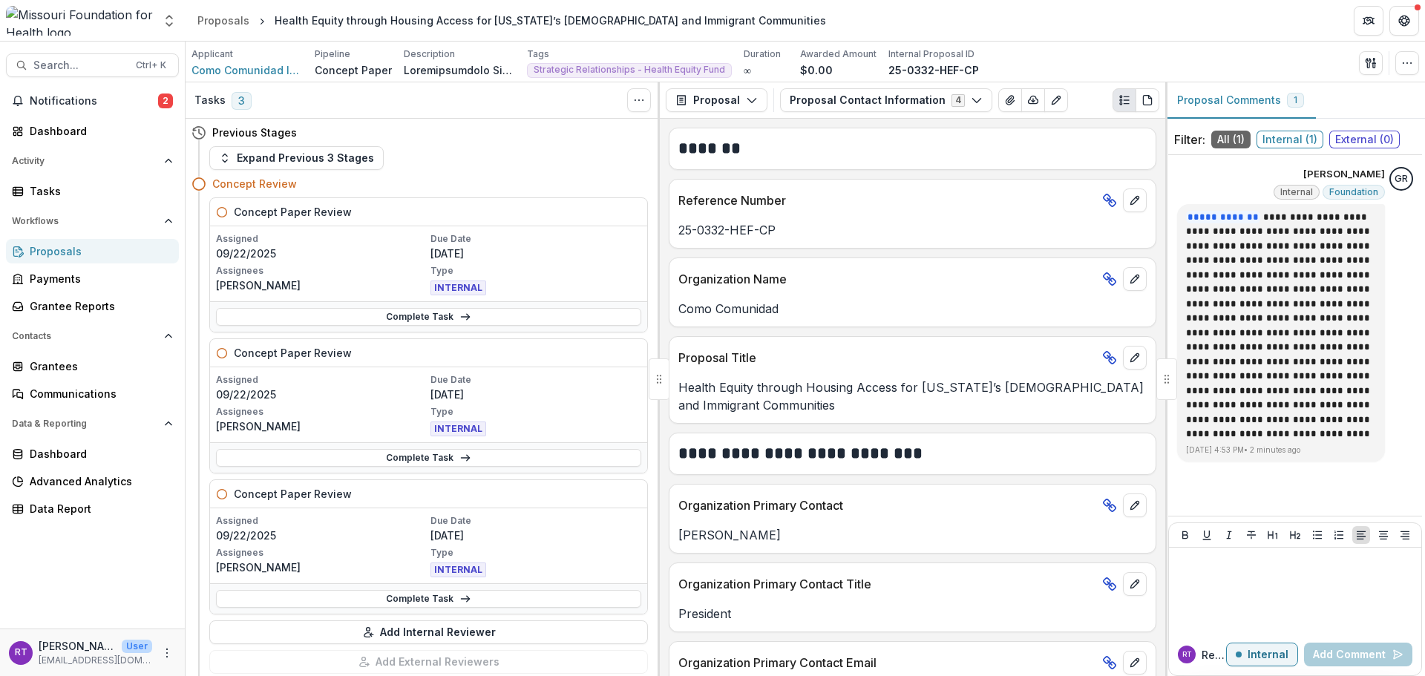
click at [96, 91] on button "Notifications 2" at bounding box center [92, 101] width 173 height 24
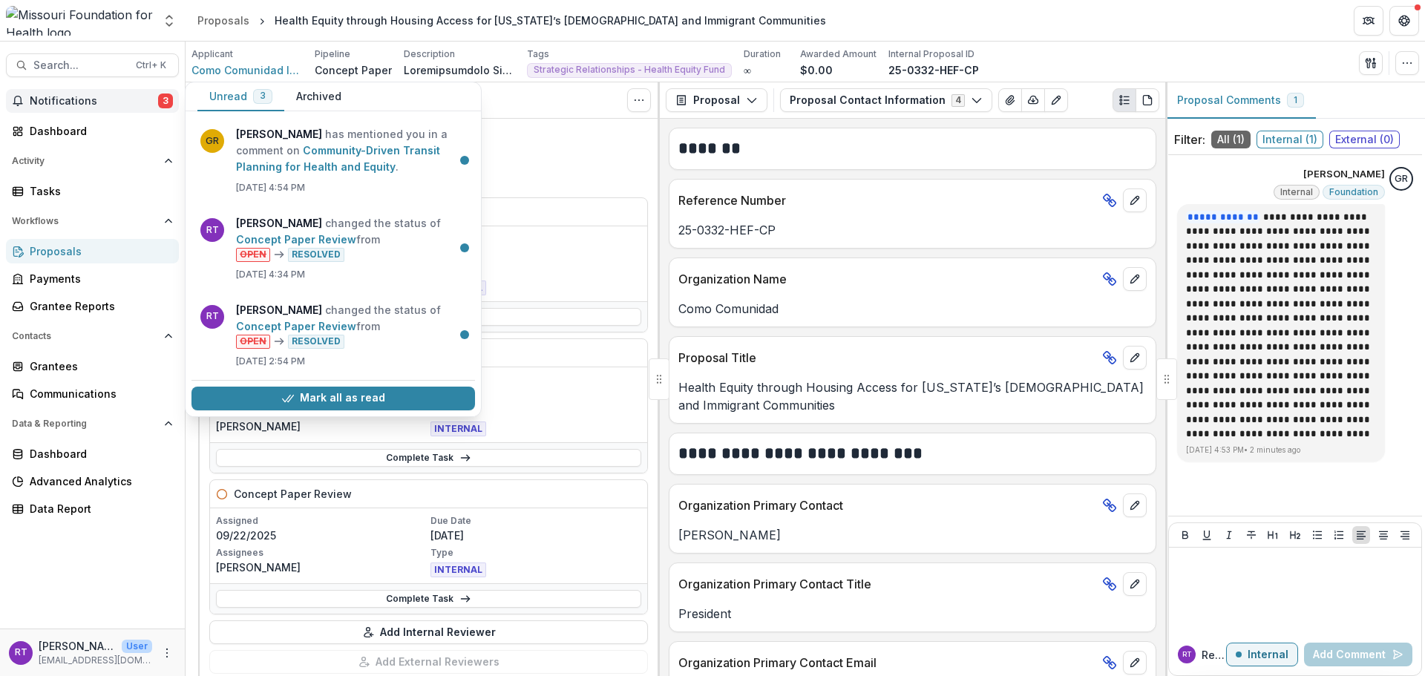
click at [779, 42] on div "Applicant Como Comunidad Inc. Pipeline Concept Paper Description Description Ta…" at bounding box center [806, 62] width 1240 height 41
